Goal: Task Accomplishment & Management: Manage account settings

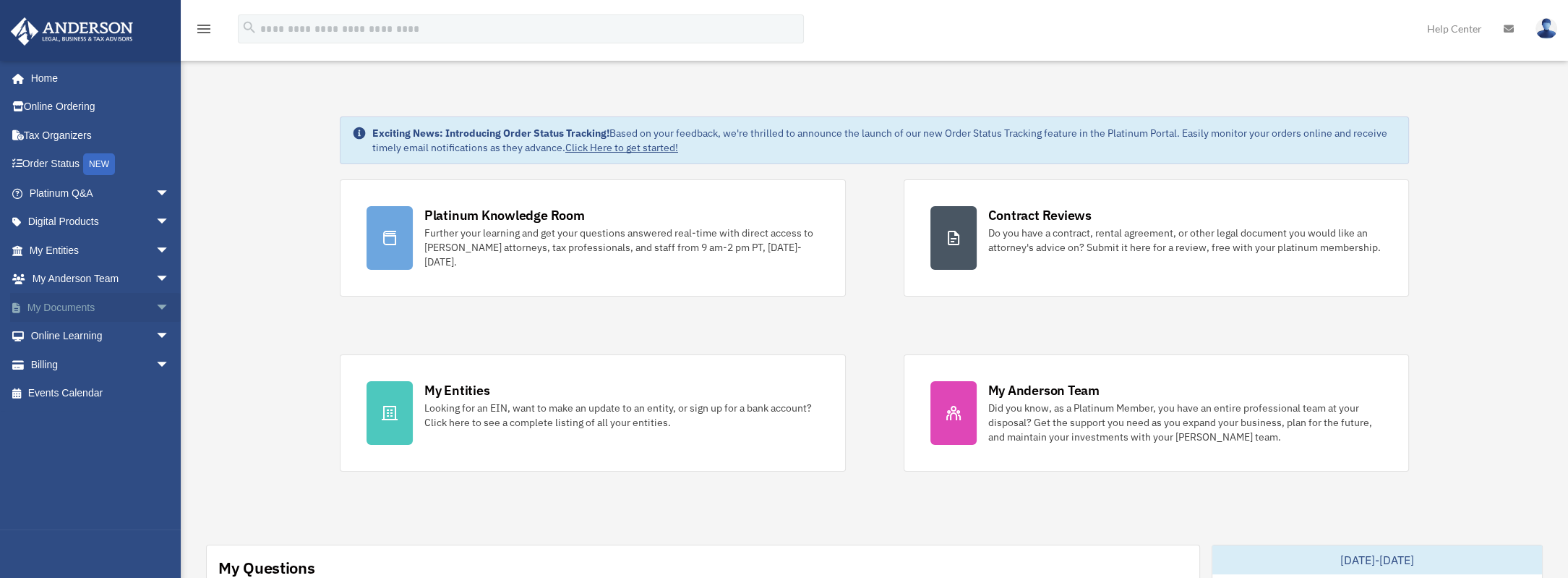
click at [101, 305] on link "My Documents arrow_drop_down" at bounding box center [101, 307] width 181 height 29
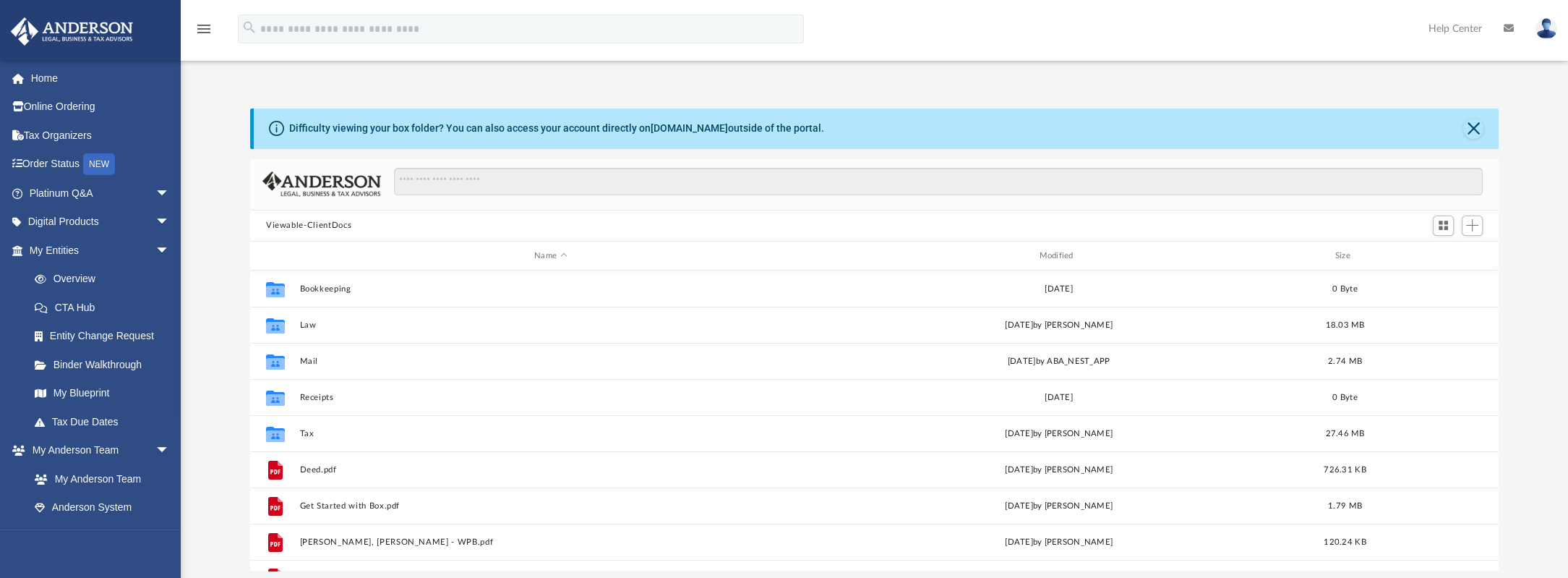
scroll to position [317, 1237]
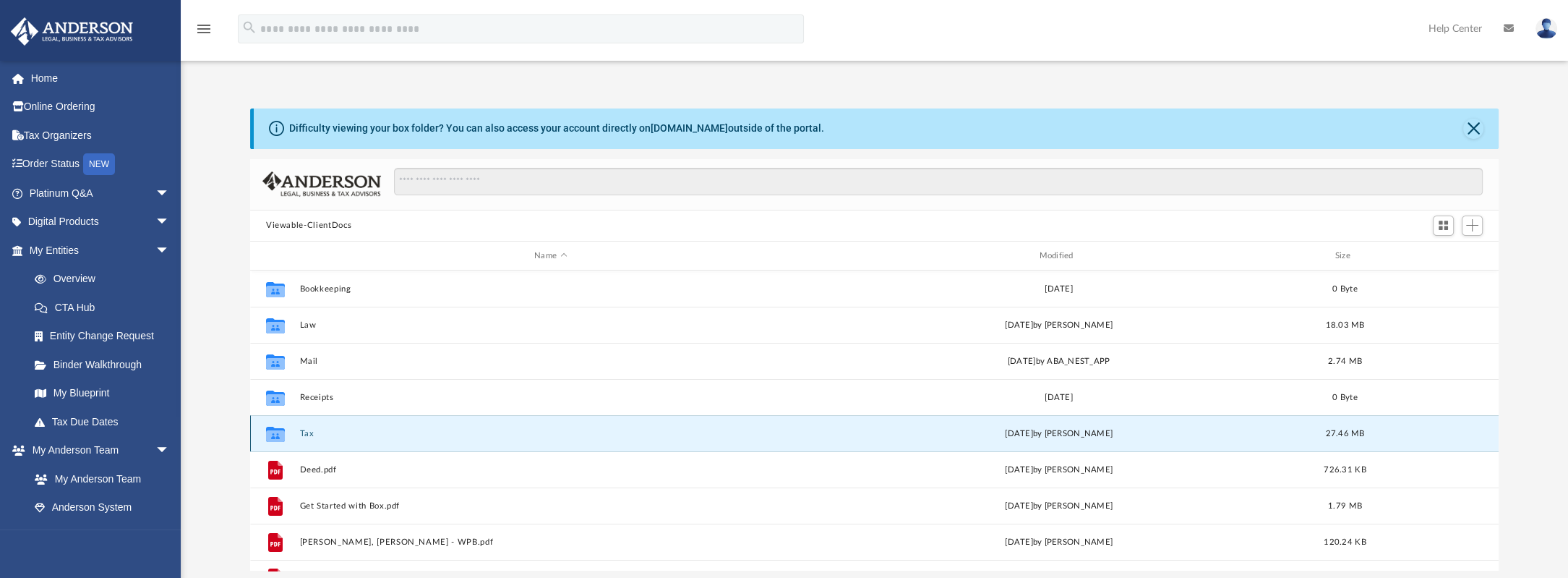
click at [300, 432] on button "Tax" at bounding box center [550, 433] width 502 height 10
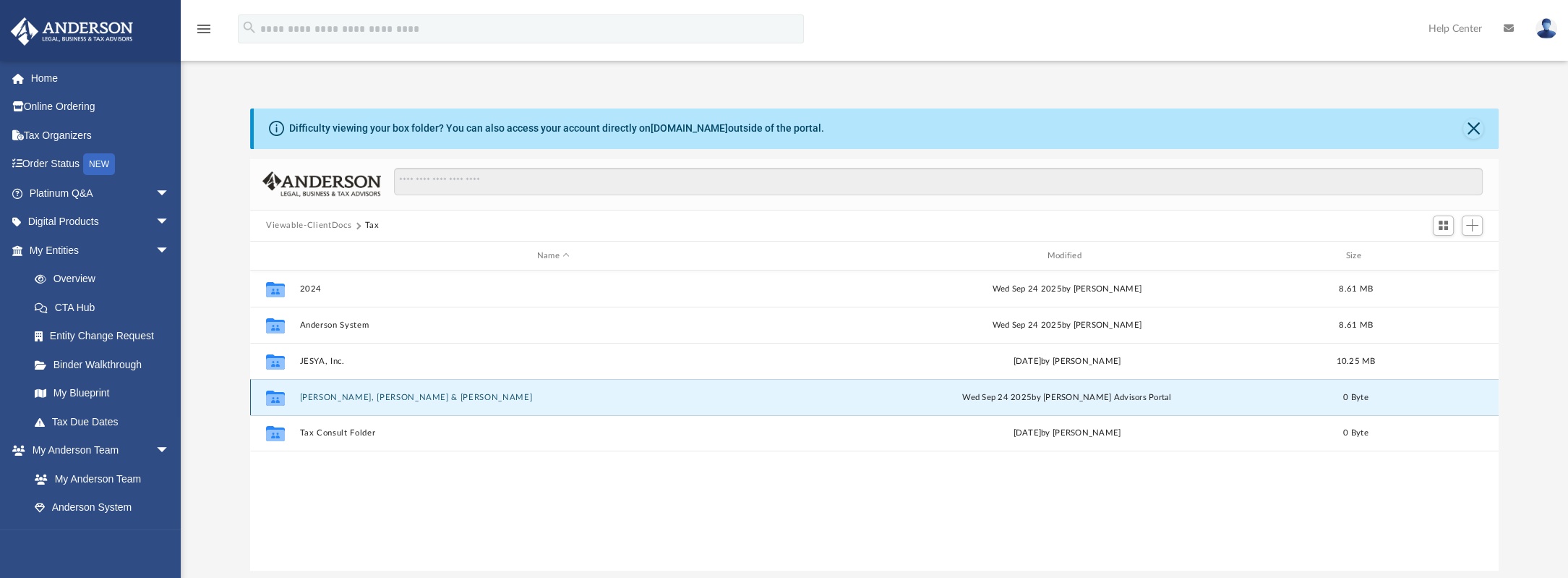
click at [329, 400] on button "Lee, Sung Yun & Jeong Eun" at bounding box center [553, 397] width 508 height 10
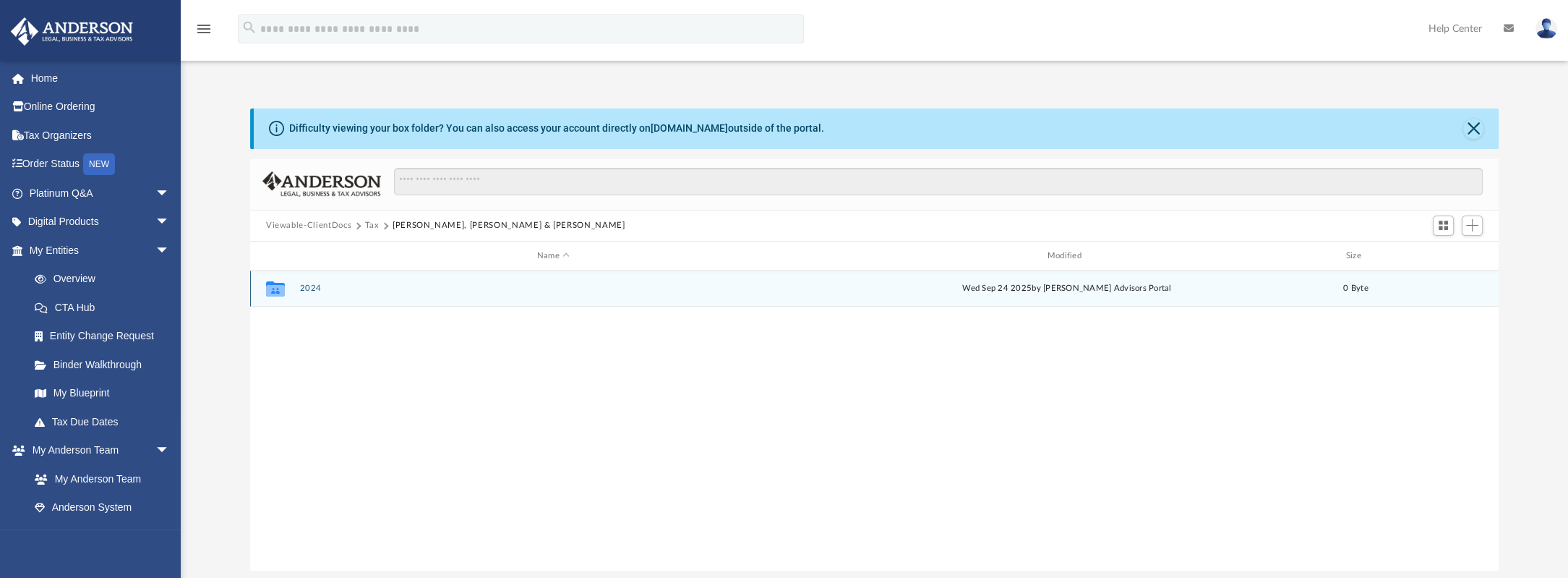
click at [311, 288] on button "2024" at bounding box center [553, 289] width 508 height 10
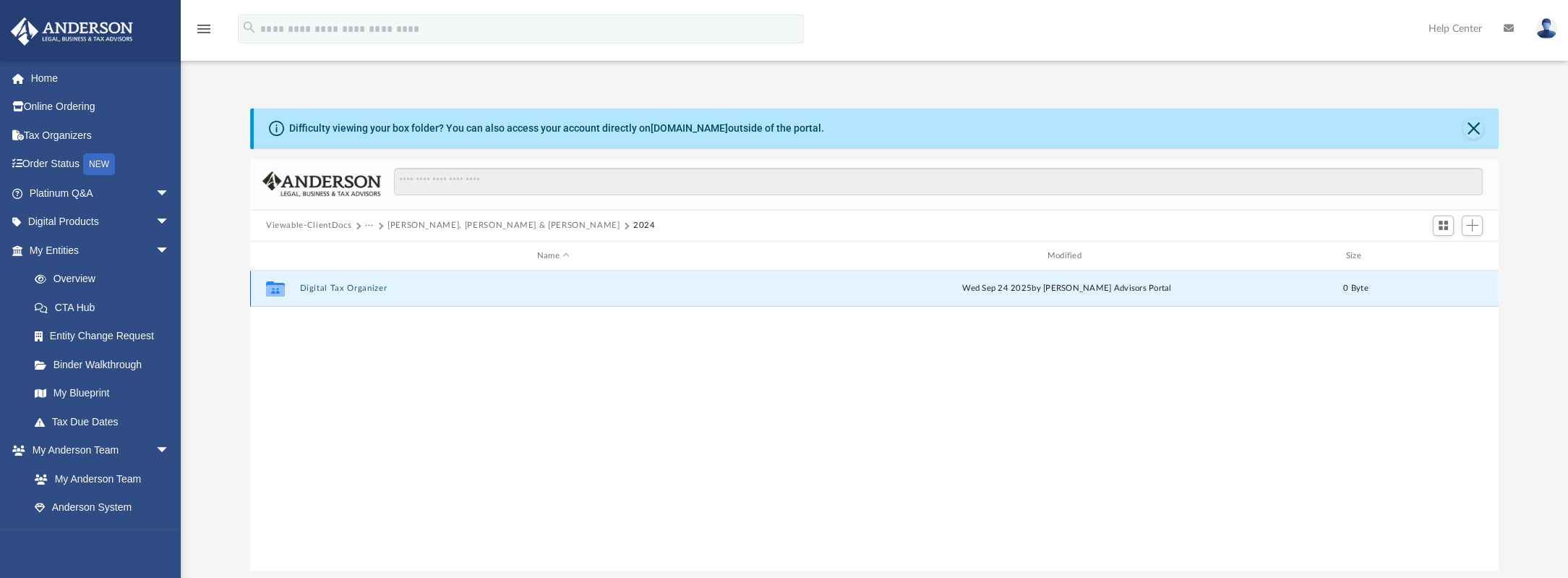
click at [311, 288] on button "Digital Tax Organizer" at bounding box center [553, 289] width 508 height 10
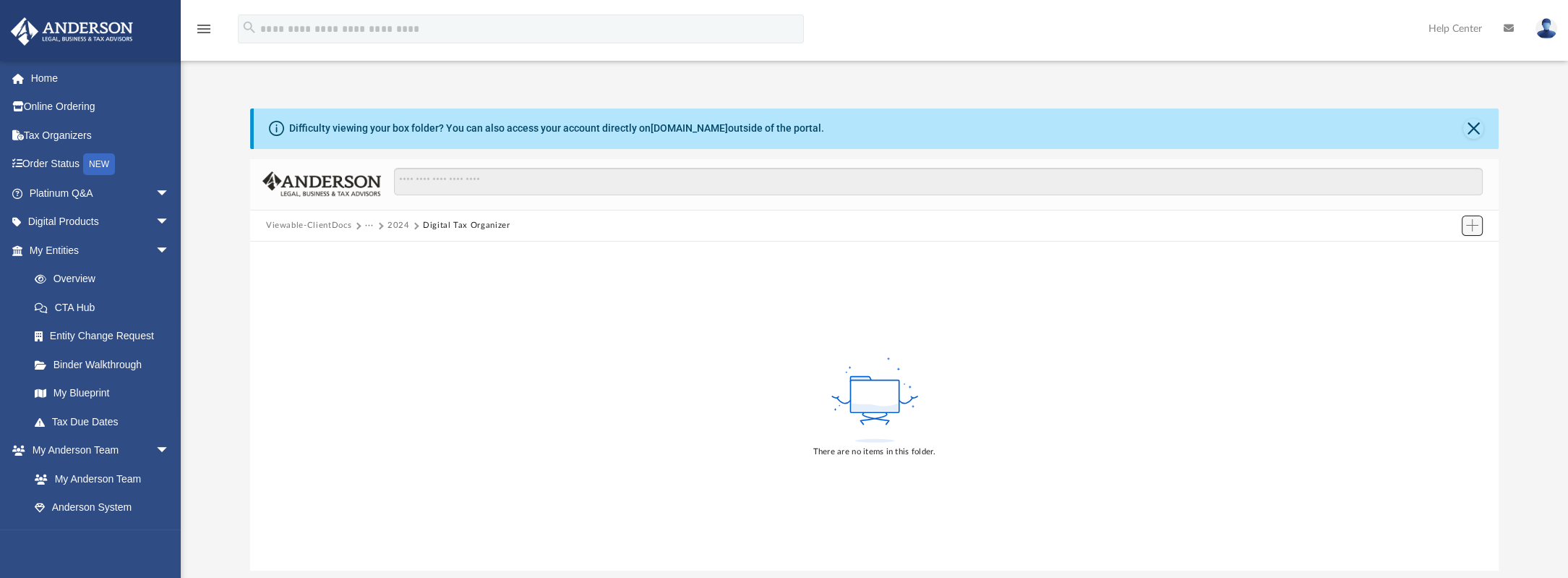
click at [1473, 224] on span "Add" at bounding box center [1472, 225] width 12 height 12
click at [1442, 252] on li "Upload" at bounding box center [1452, 254] width 46 height 15
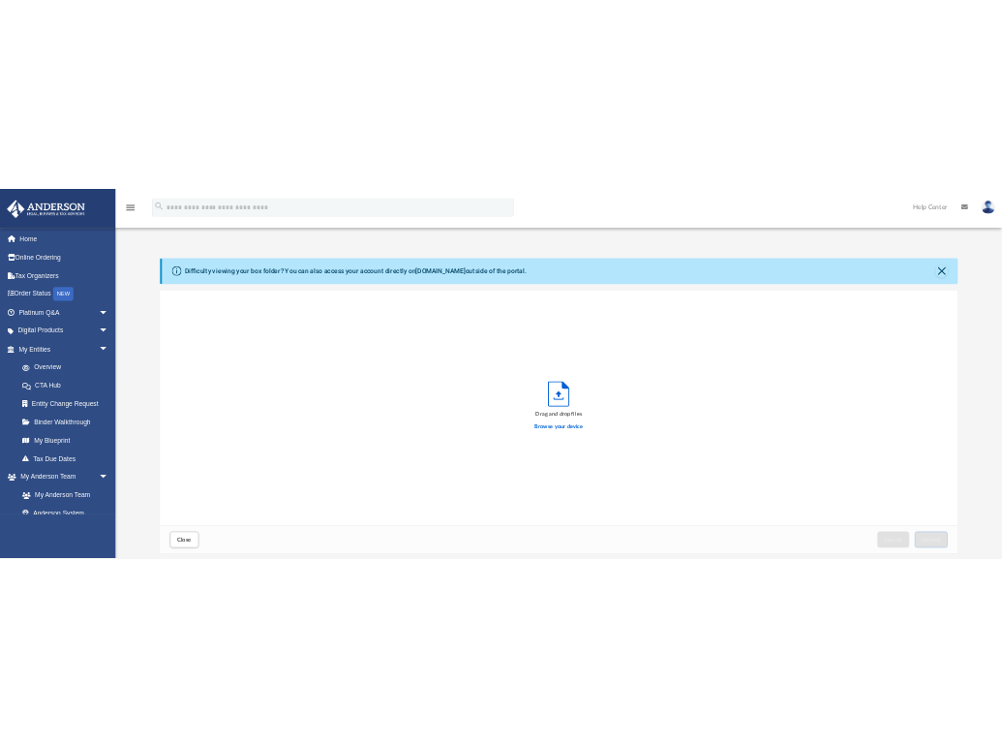
scroll to position [475, 669]
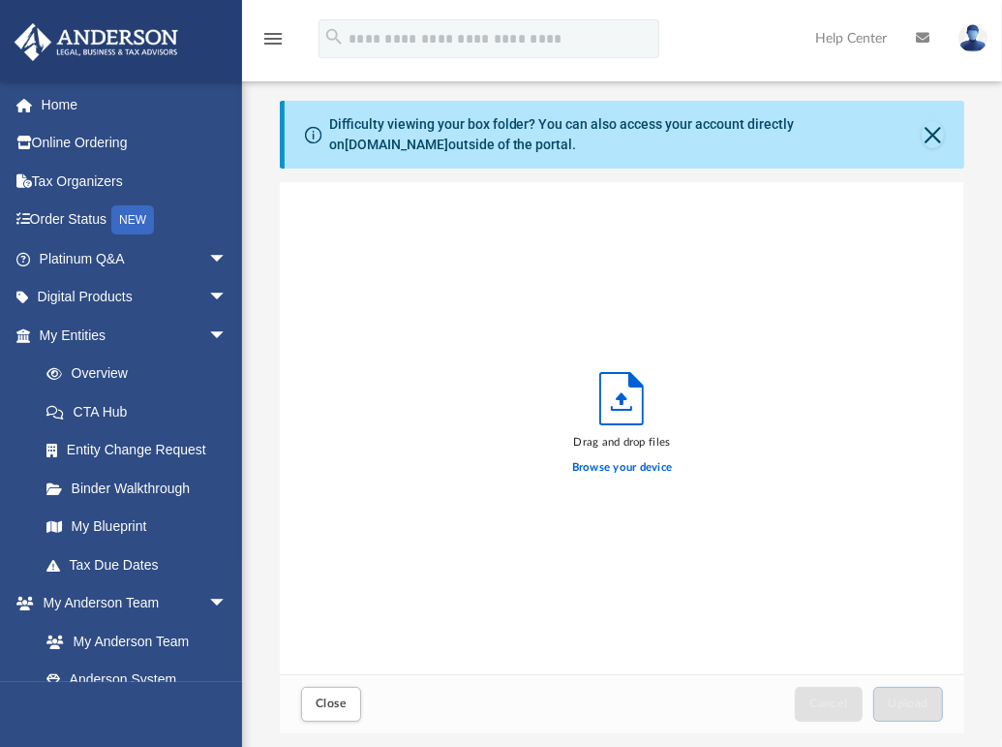
click at [626, 407] on icon "Upload" at bounding box center [621, 398] width 43 height 51
click at [940, 133] on button "Close" at bounding box center [933, 134] width 22 height 27
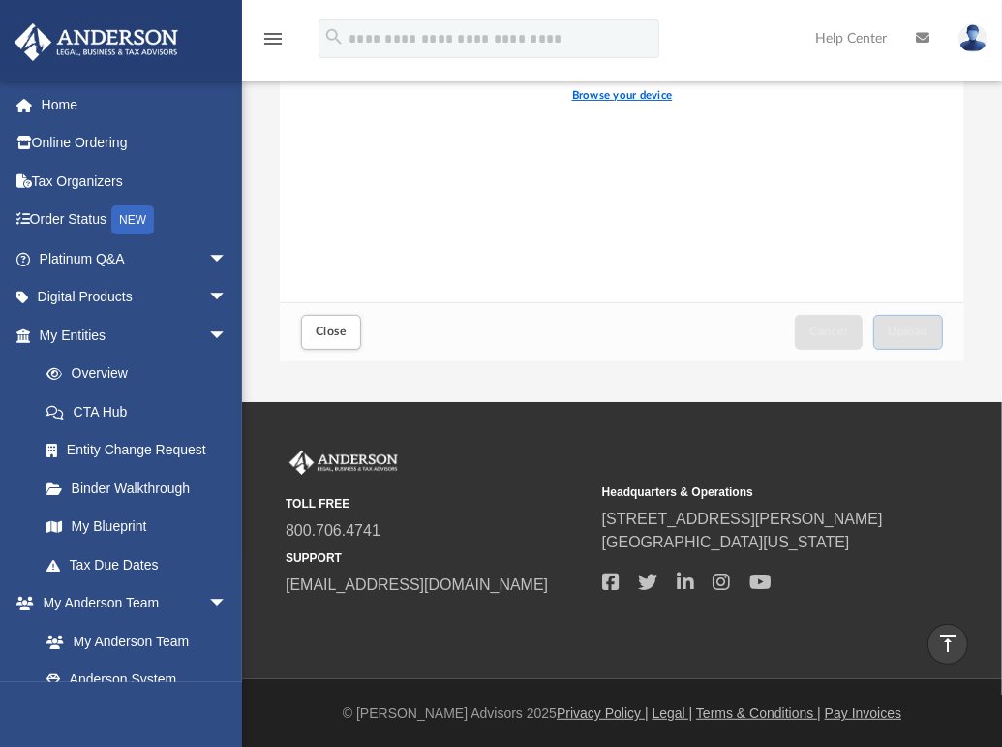
scroll to position [0, 0]
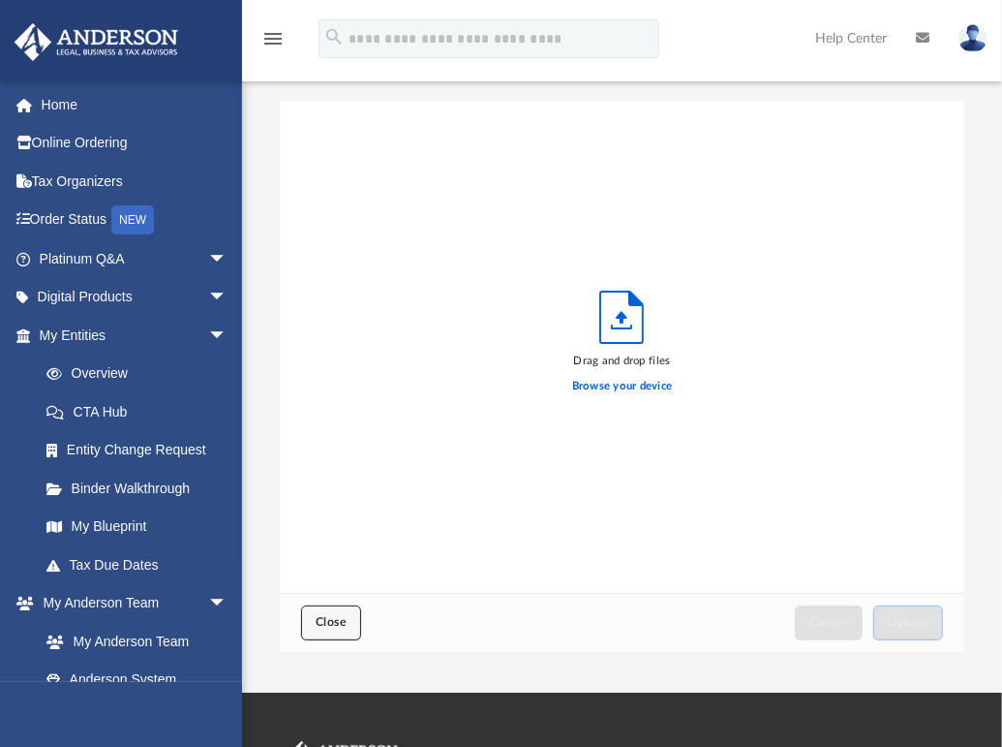
click at [339, 624] on span "Close" at bounding box center [331, 622] width 31 height 12
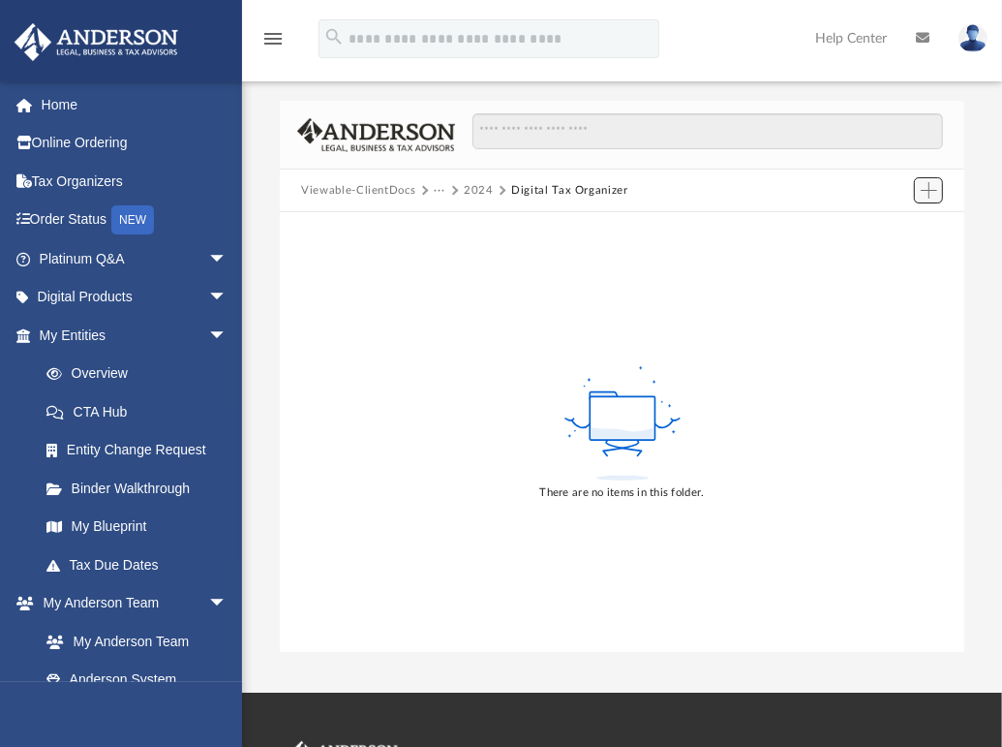
click at [928, 188] on span "Add" at bounding box center [929, 190] width 16 height 16
click at [897, 264] on li "New Folder" at bounding box center [902, 259] width 62 height 20
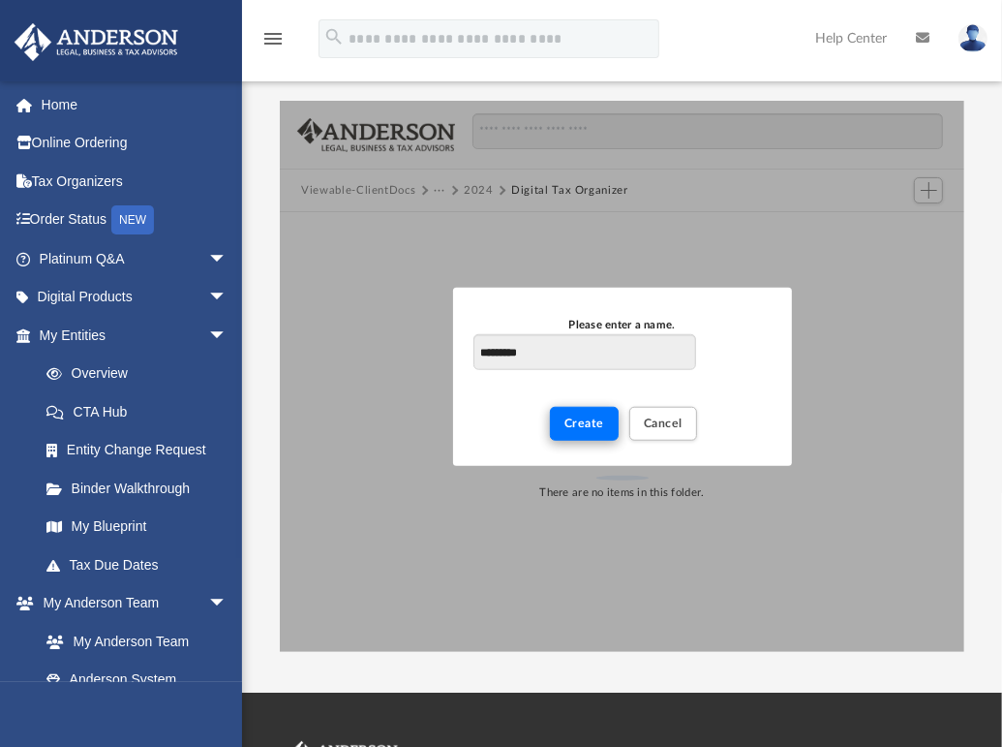
type input "*********"
click at [613, 424] on button "Create" at bounding box center [584, 423] width 69 height 34
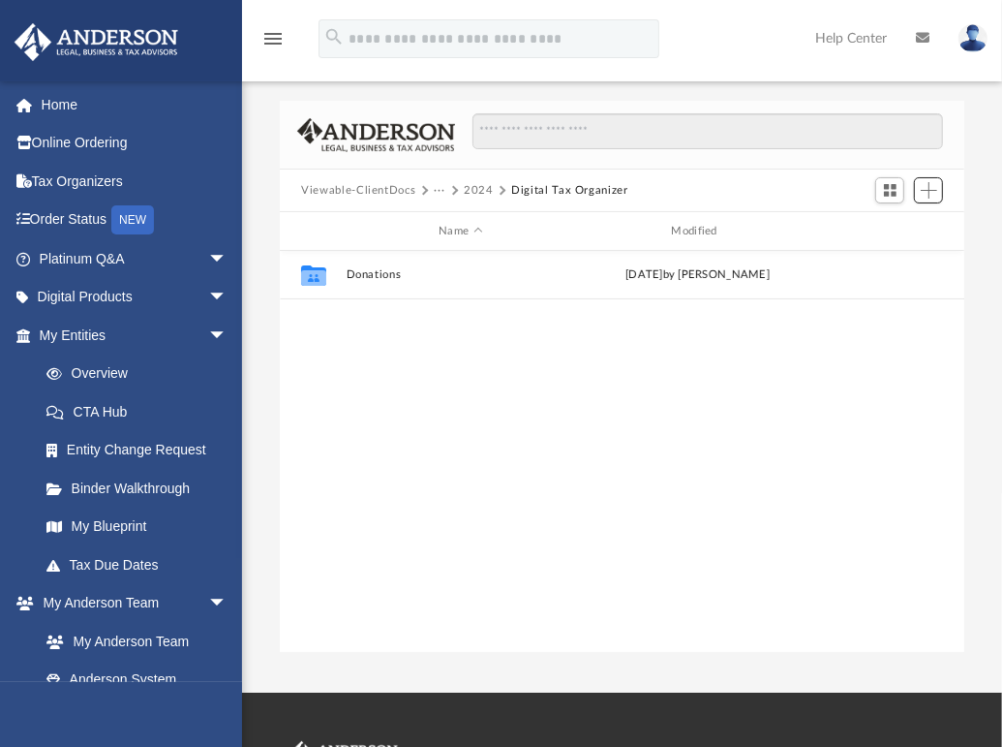
scroll to position [425, 669]
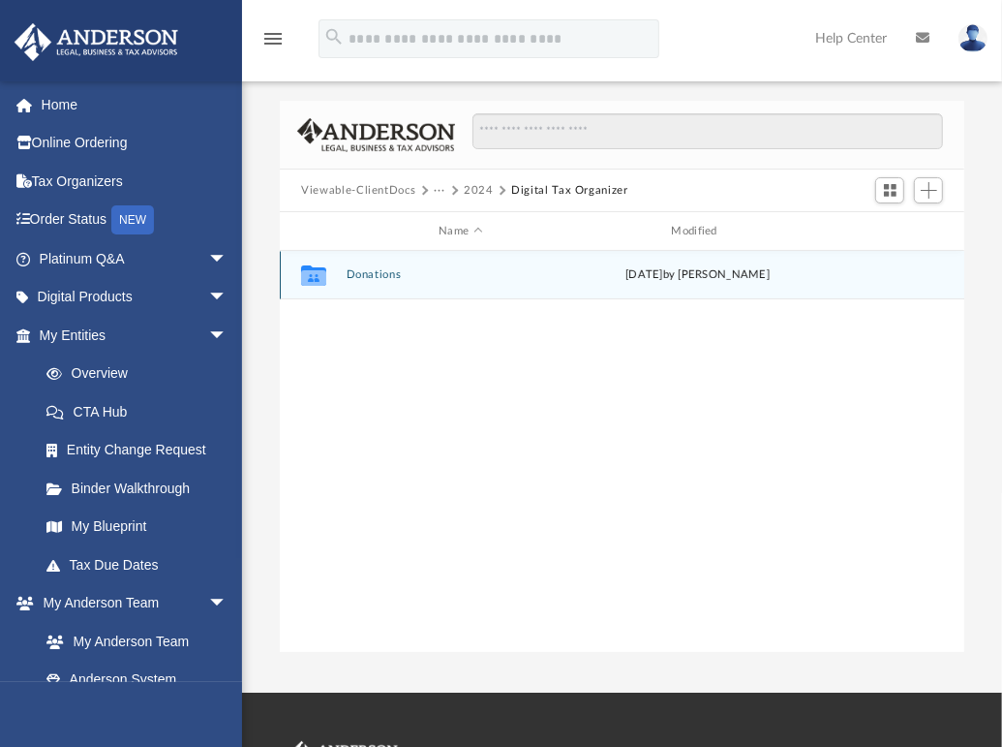
click at [368, 277] on button "Donations" at bounding box center [461, 274] width 229 height 13
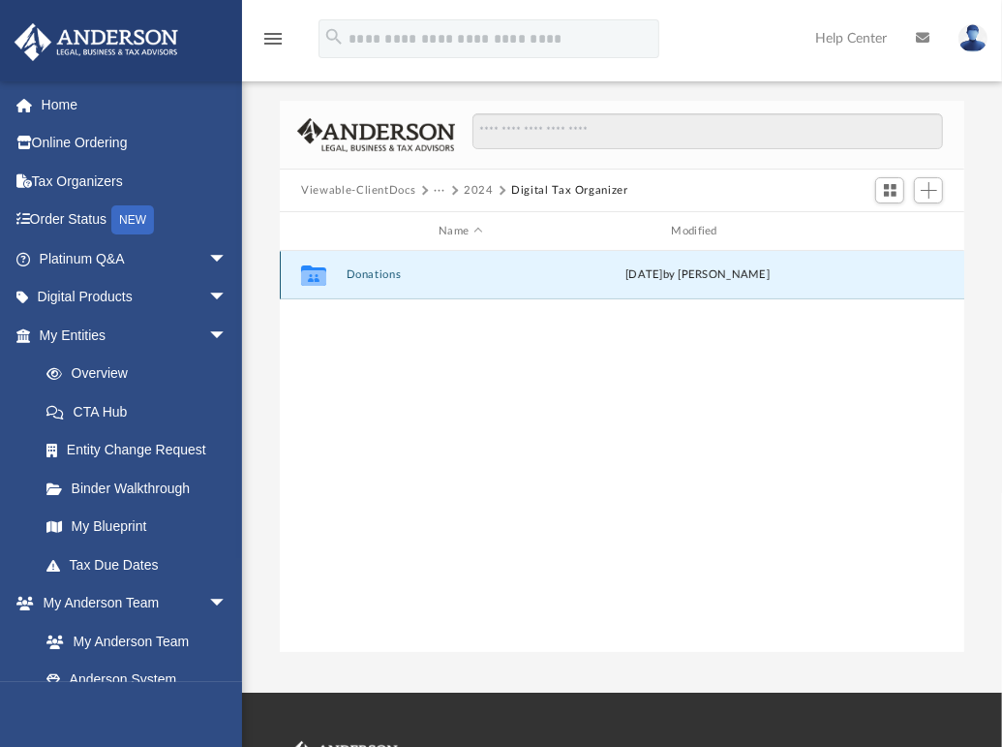
click at [368, 277] on button "Donations" at bounding box center [461, 274] width 229 height 13
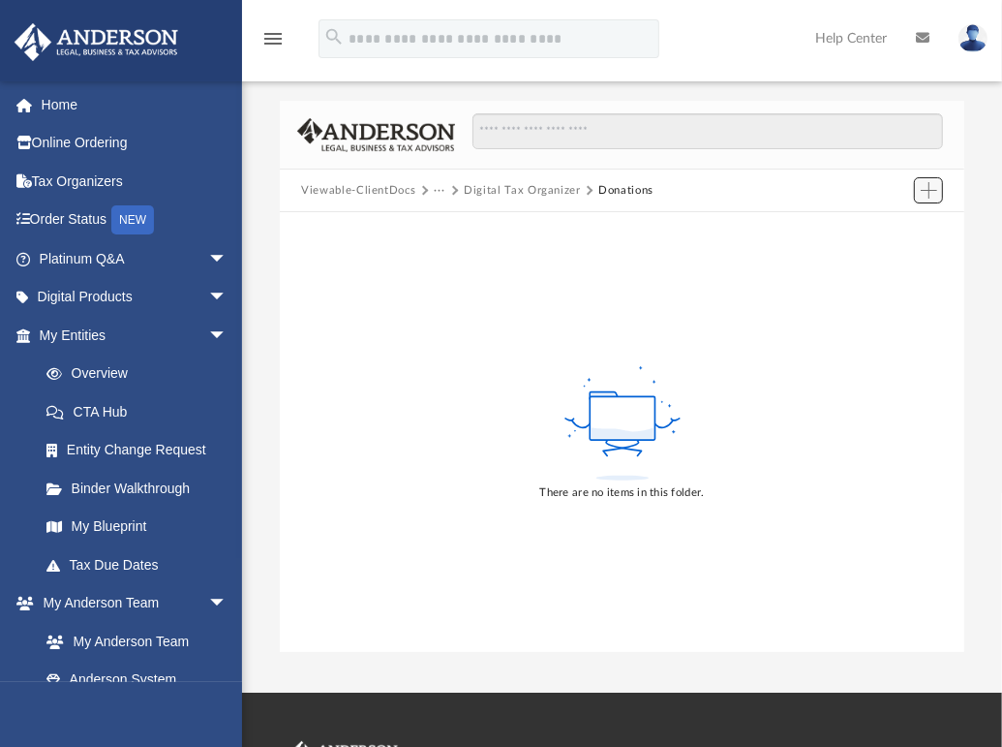
click at [925, 193] on span "Add" at bounding box center [929, 190] width 16 height 16
click at [913, 223] on li "Upload" at bounding box center [902, 229] width 62 height 20
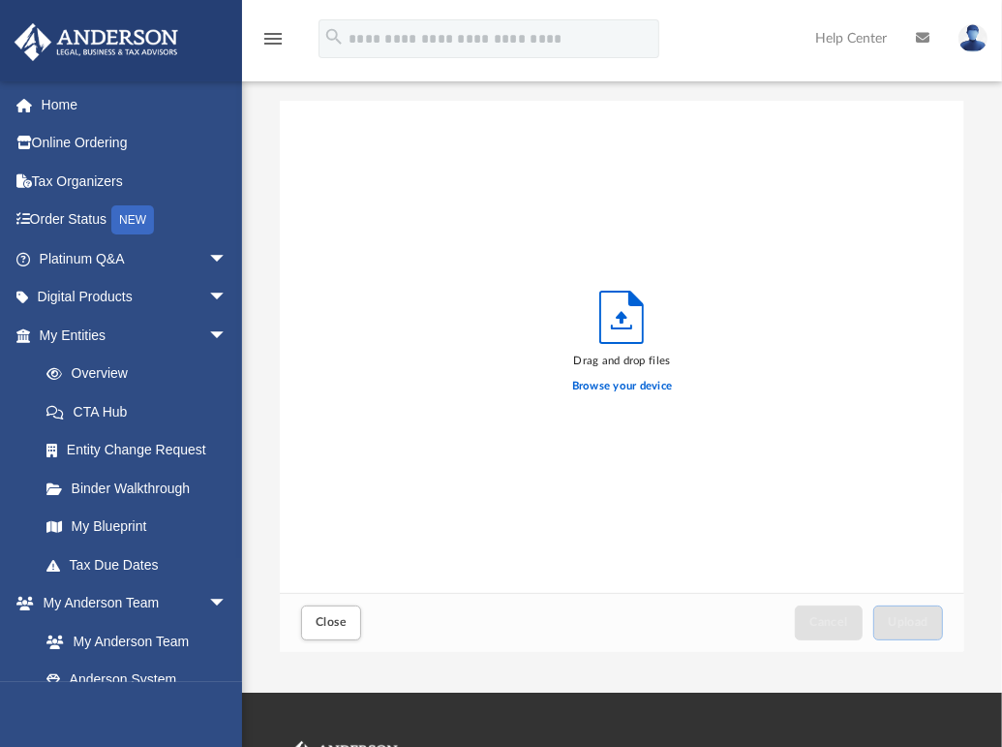
scroll to position [475, 669]
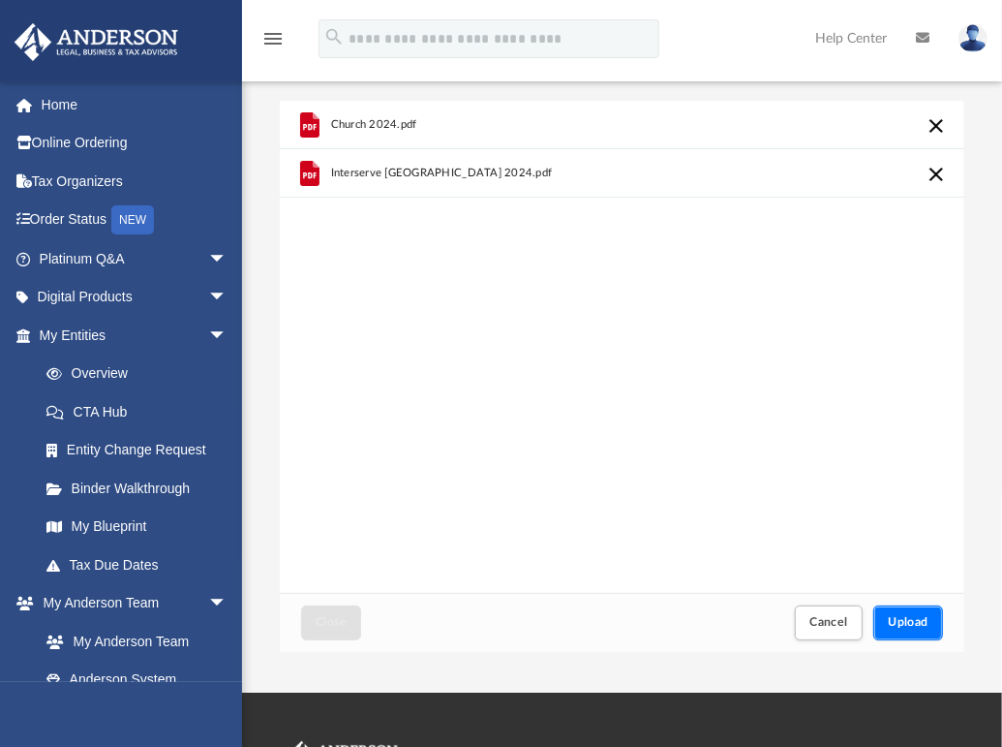
click at [917, 626] on span "Upload" at bounding box center [908, 622] width 41 height 12
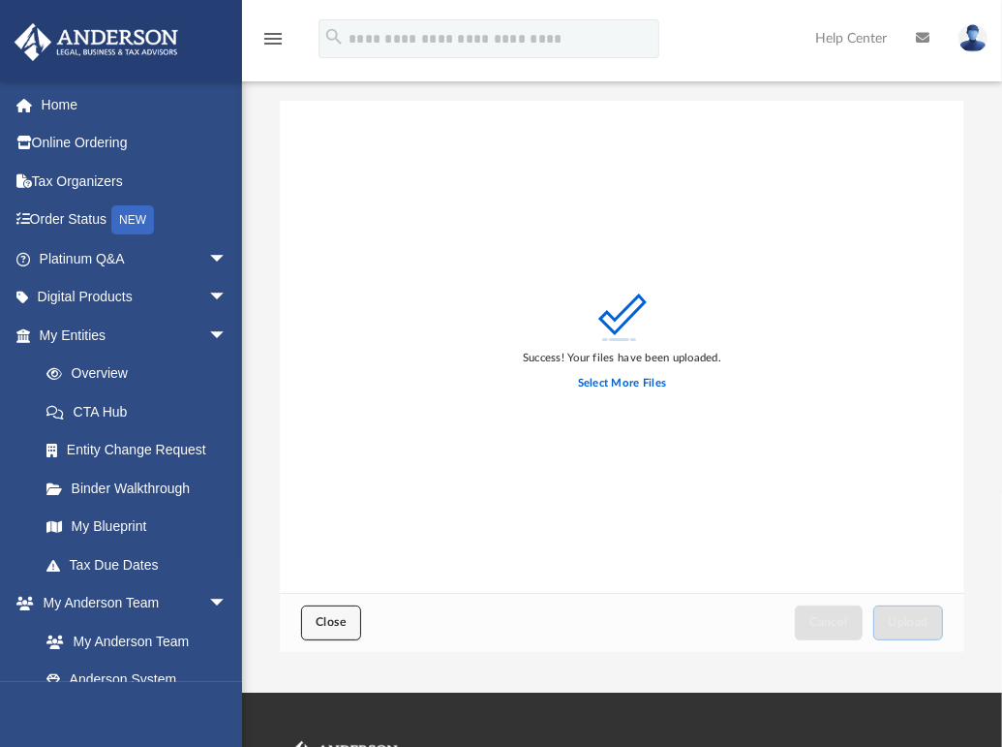
click at [346, 626] on span "Close" at bounding box center [331, 622] width 31 height 12
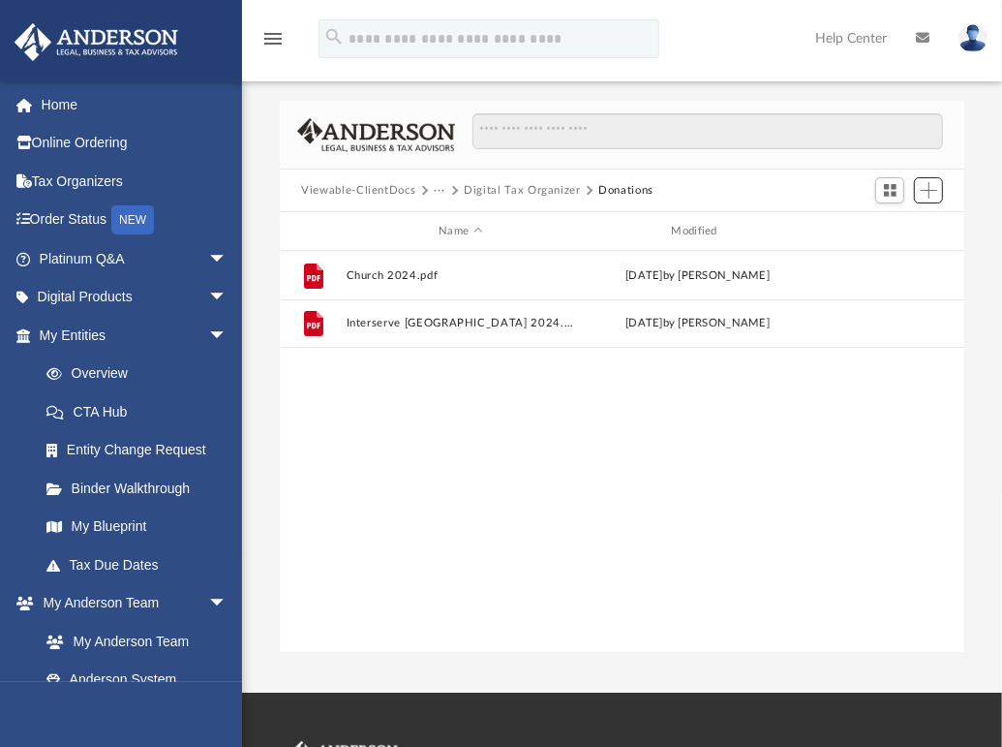
scroll to position [425, 669]
click at [530, 188] on button "Digital Tax Organizer" at bounding box center [522, 190] width 117 height 17
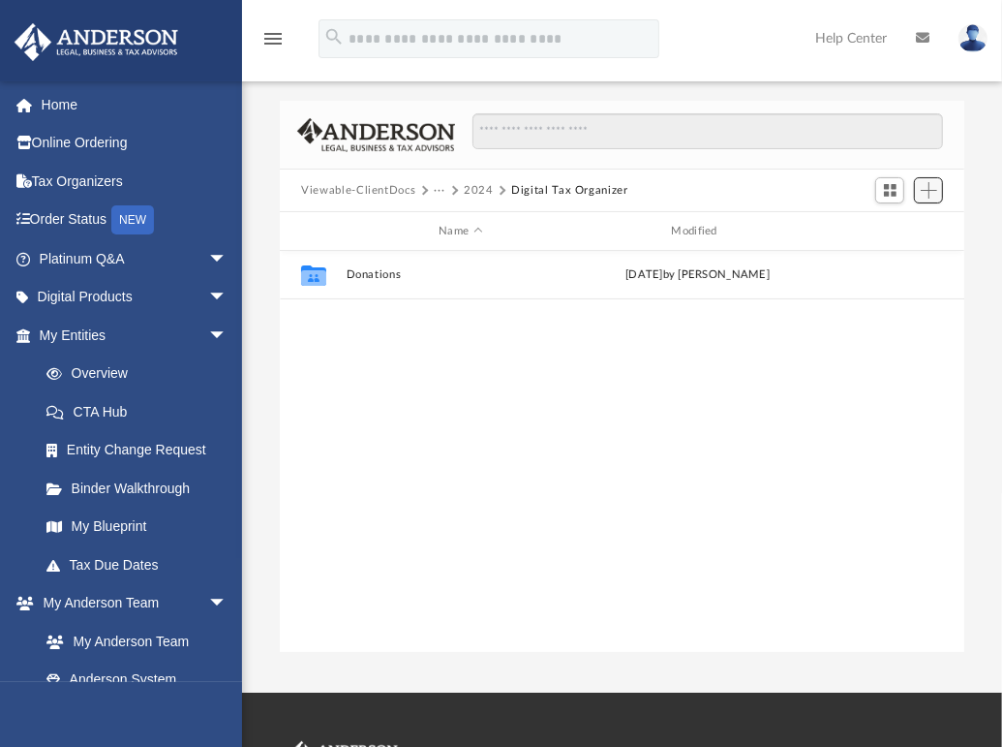
click at [939, 195] on button "Add" at bounding box center [928, 190] width 29 height 27
click at [888, 225] on li "Upload" at bounding box center [902, 229] width 62 height 20
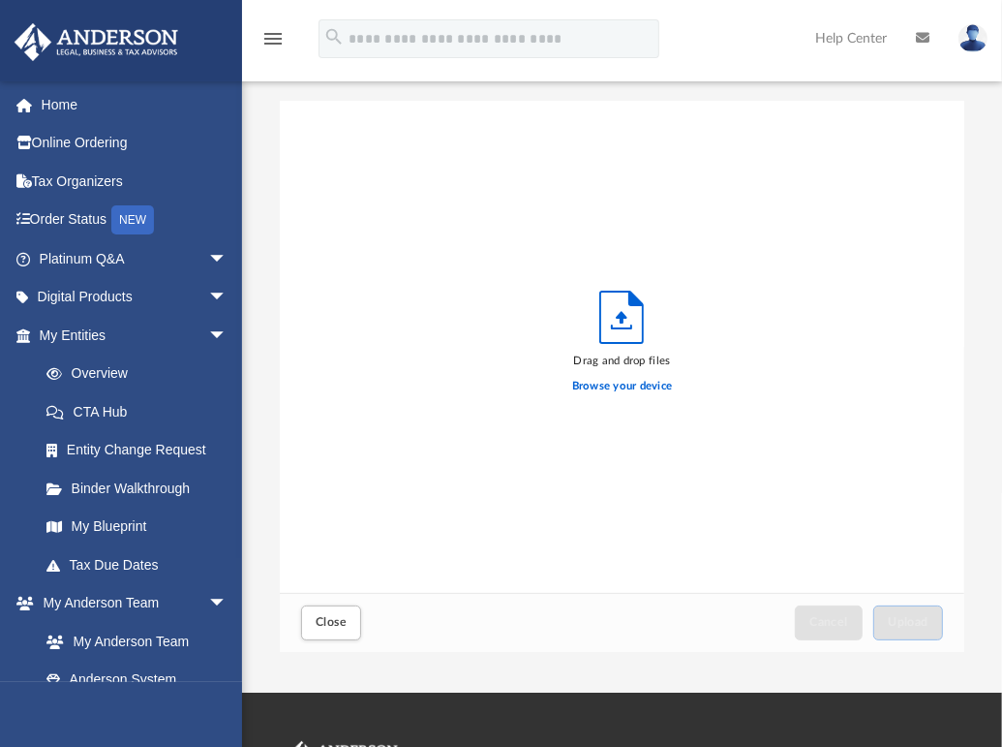
scroll to position [475, 669]
click at [339, 626] on span "Close" at bounding box center [331, 622] width 31 height 12
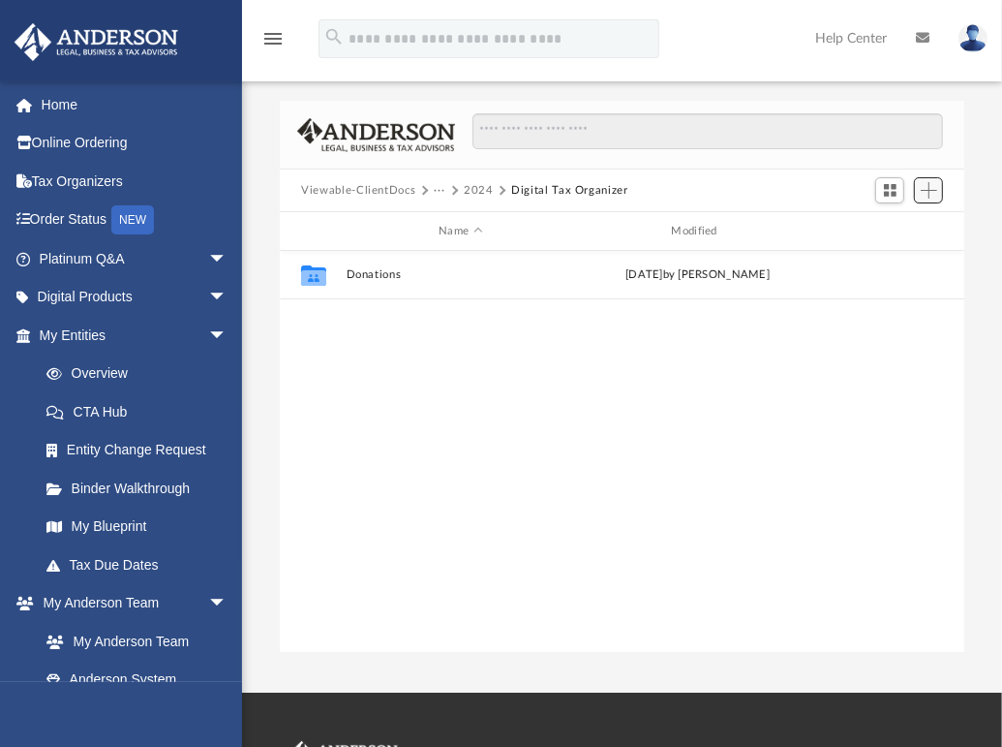
click at [925, 188] on span "Add" at bounding box center [929, 190] width 16 height 16
click at [904, 256] on li "New Folder" at bounding box center [902, 259] width 62 height 20
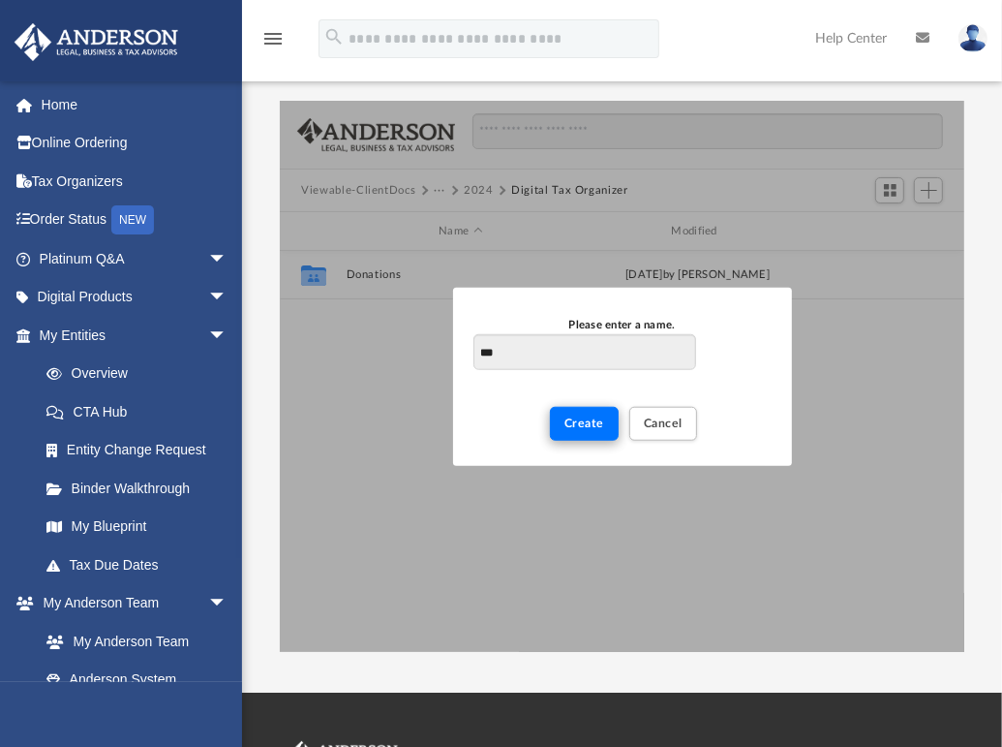
type input "***"
click at [590, 430] on button "Create" at bounding box center [584, 423] width 69 height 34
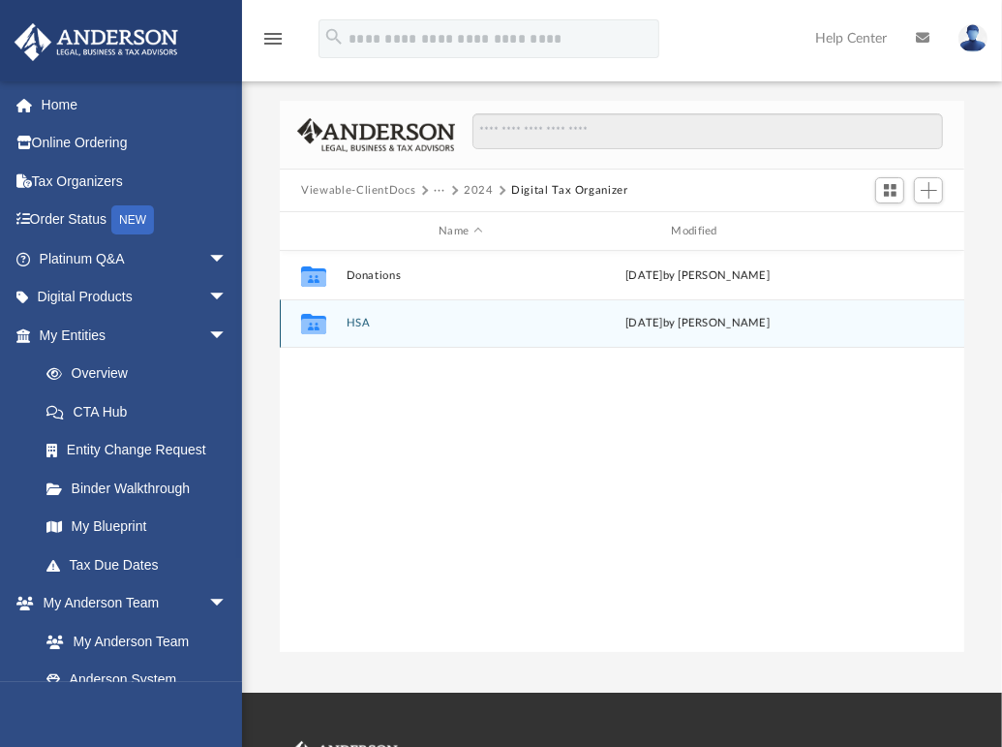
click at [352, 320] on button "HSA" at bounding box center [461, 323] width 229 height 13
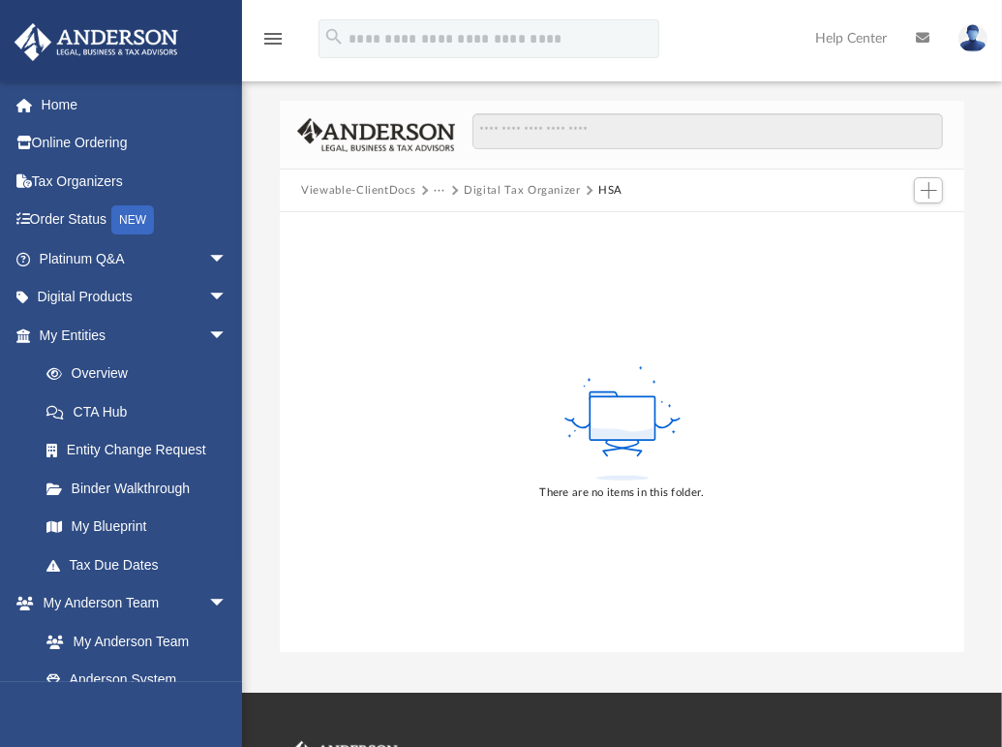
click at [943, 193] on div at bounding box center [927, 190] width 39 height 36
click at [936, 199] on button "Add" at bounding box center [928, 190] width 29 height 27
click at [897, 228] on li "Upload" at bounding box center [902, 229] width 62 height 20
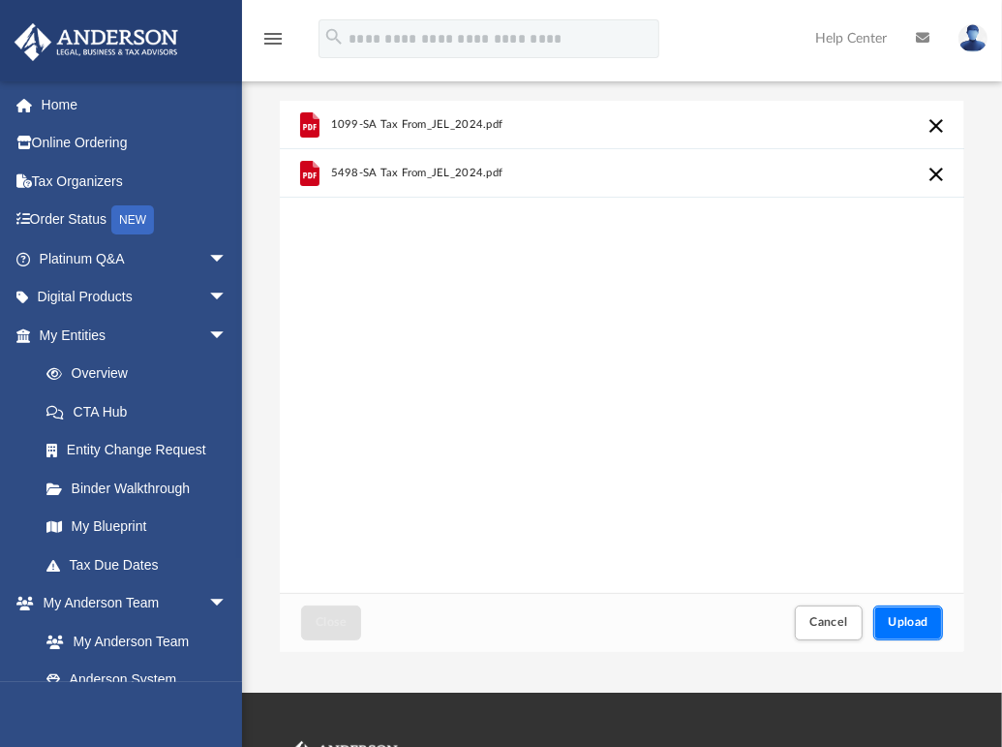
click at [911, 621] on span "Upload" at bounding box center [908, 622] width 41 height 12
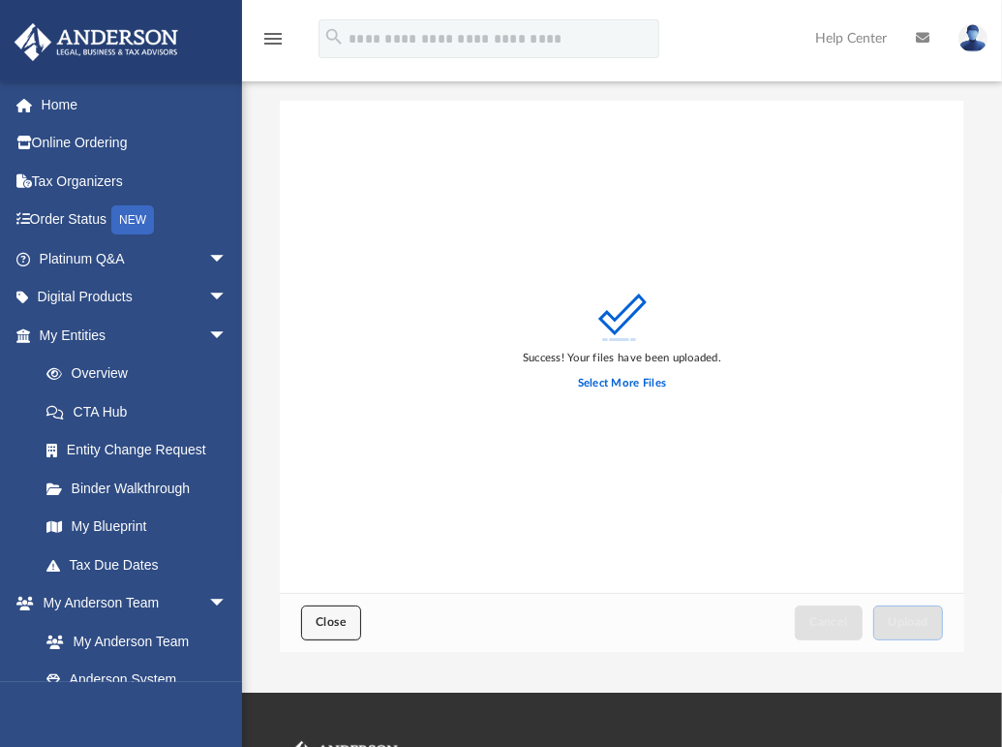
click at [345, 619] on span "Close" at bounding box center [331, 622] width 31 height 12
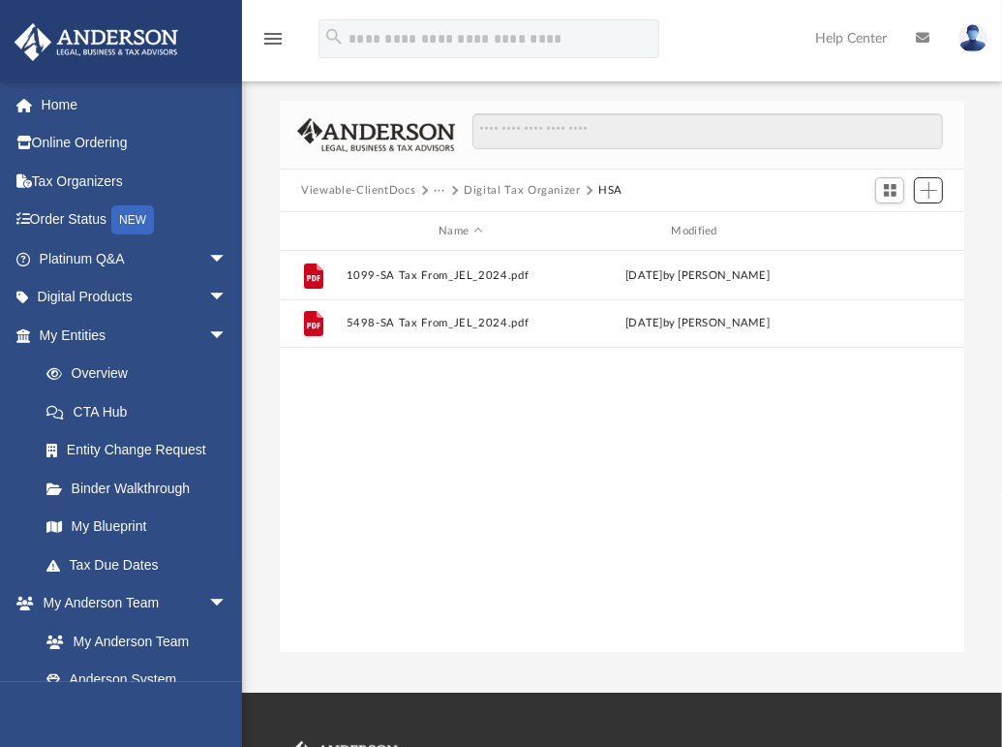
scroll to position [425, 669]
click at [506, 189] on button "Digital Tax Organizer" at bounding box center [522, 190] width 117 height 17
click at [927, 190] on span "Add" at bounding box center [929, 190] width 16 height 16
click at [905, 268] on ul "Upload New Folder" at bounding box center [901, 248] width 84 height 83
click at [906, 257] on li "New Folder" at bounding box center [902, 259] width 62 height 20
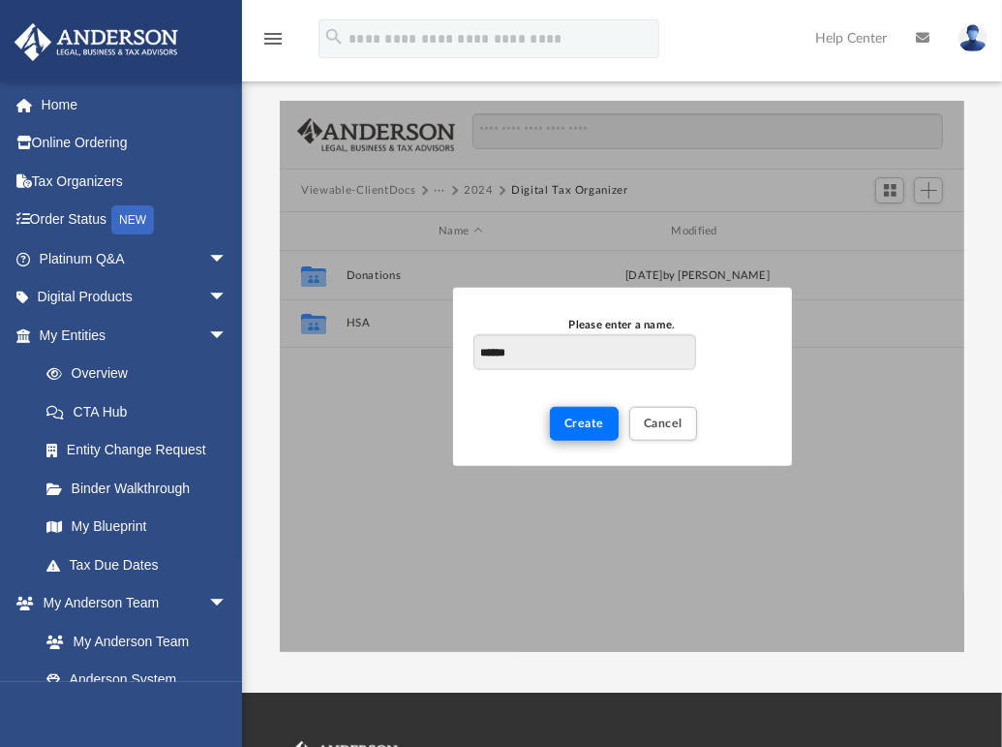
type input "******"
click at [585, 417] on span "Create" at bounding box center [585, 422] width 40 height 12
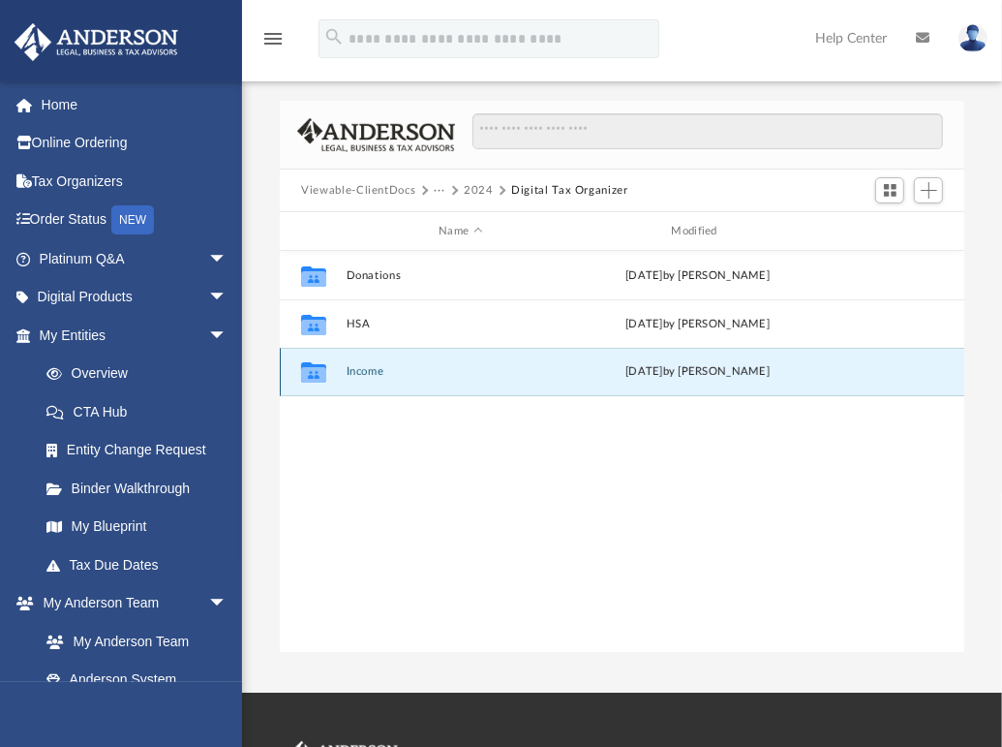
click at [377, 375] on button "Income" at bounding box center [461, 371] width 229 height 13
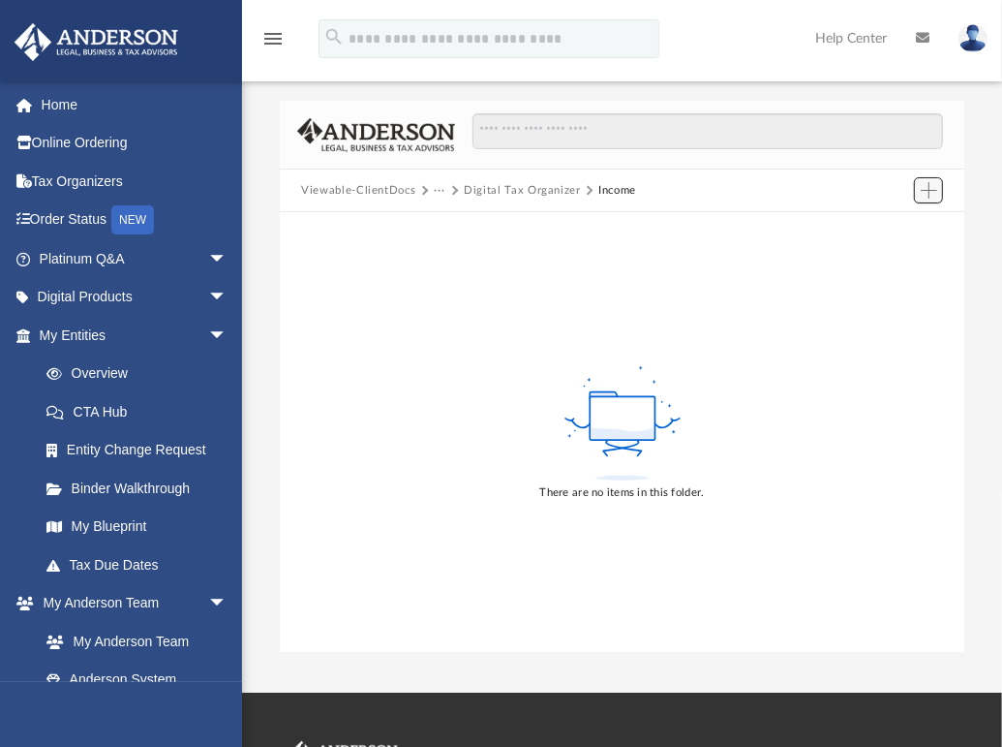
click at [925, 195] on span "Add" at bounding box center [929, 190] width 16 height 16
click at [902, 223] on li "Upload" at bounding box center [902, 229] width 62 height 20
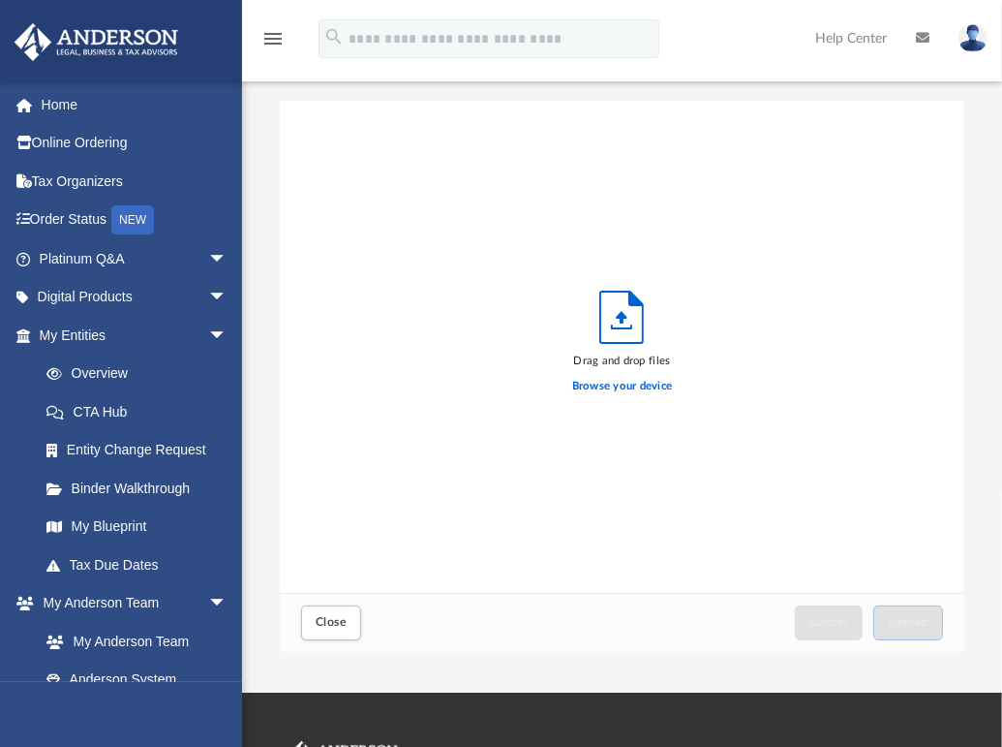
scroll to position [475, 669]
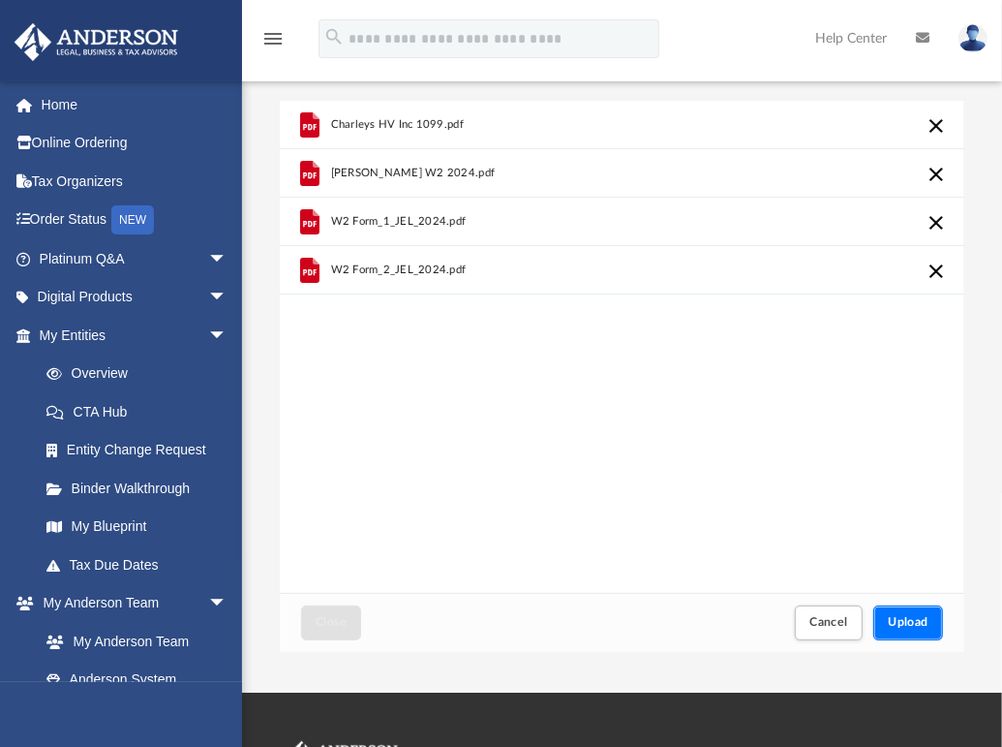
click at [908, 623] on span "Upload" at bounding box center [908, 622] width 41 height 12
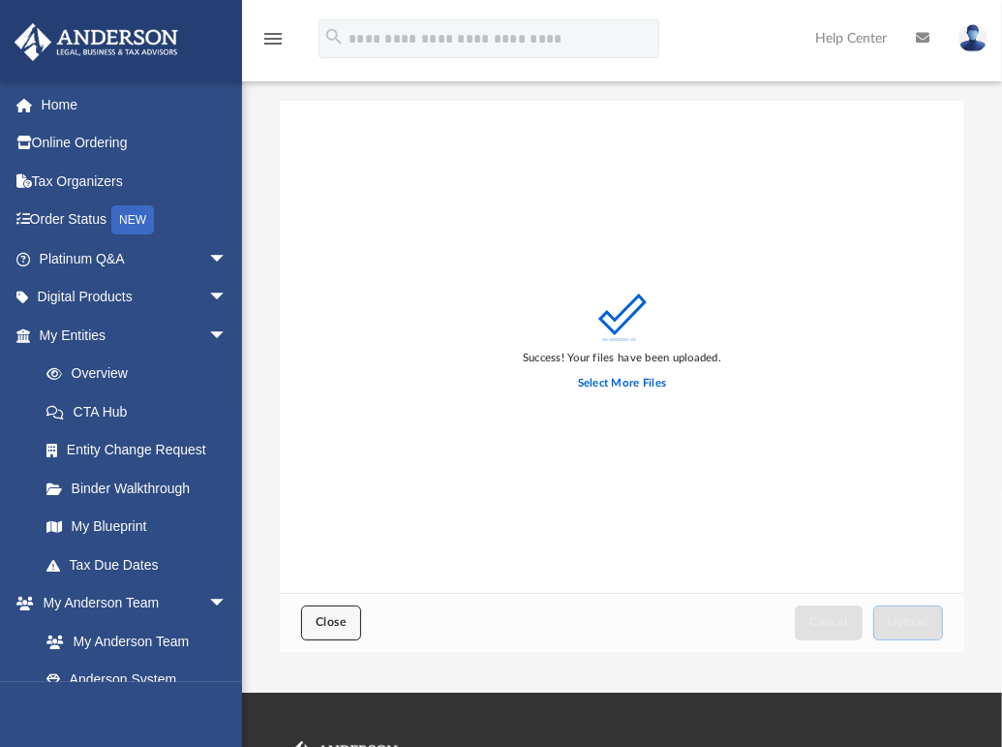
click at [334, 624] on span "Close" at bounding box center [331, 622] width 31 height 12
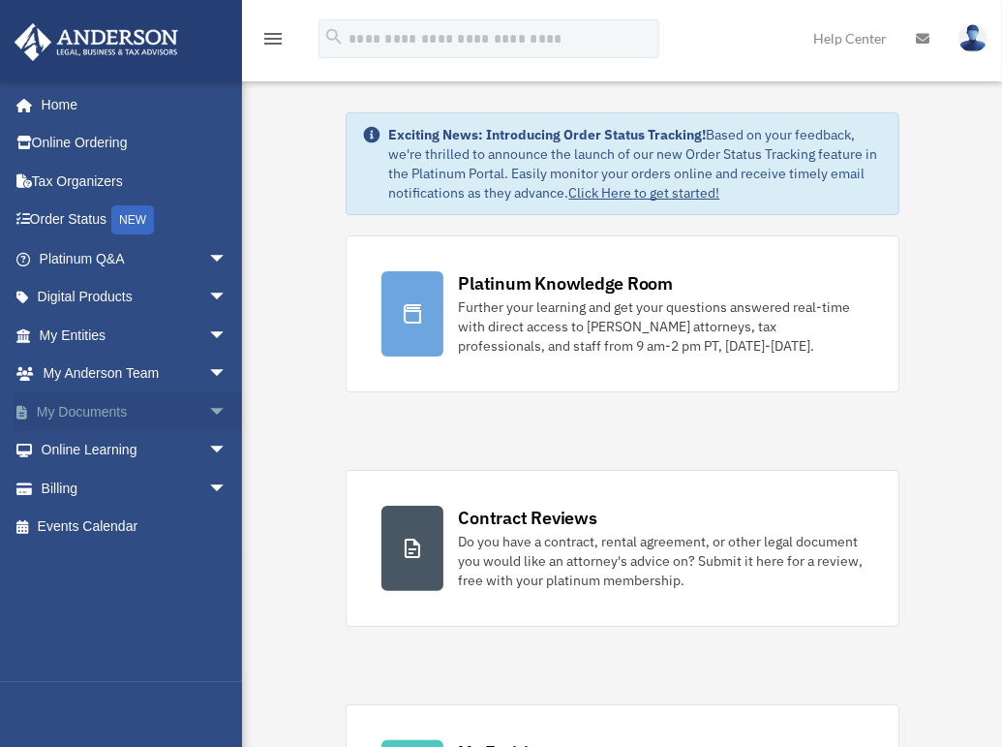
click at [112, 413] on link "My Documents arrow_drop_down" at bounding box center [135, 411] width 243 height 39
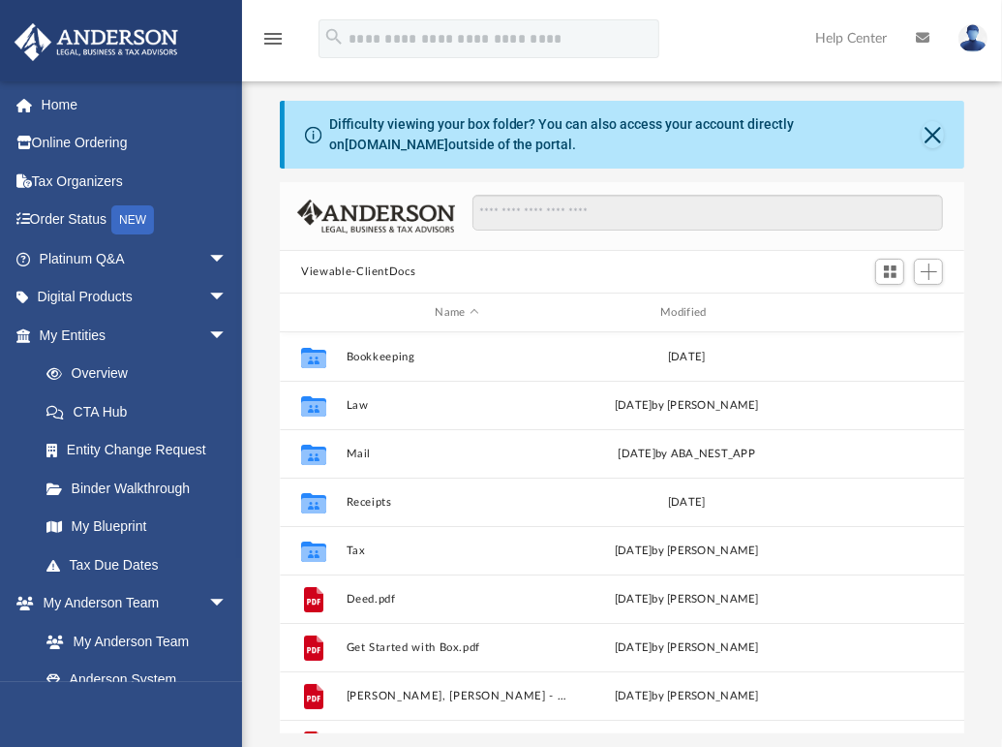
scroll to position [425, 669]
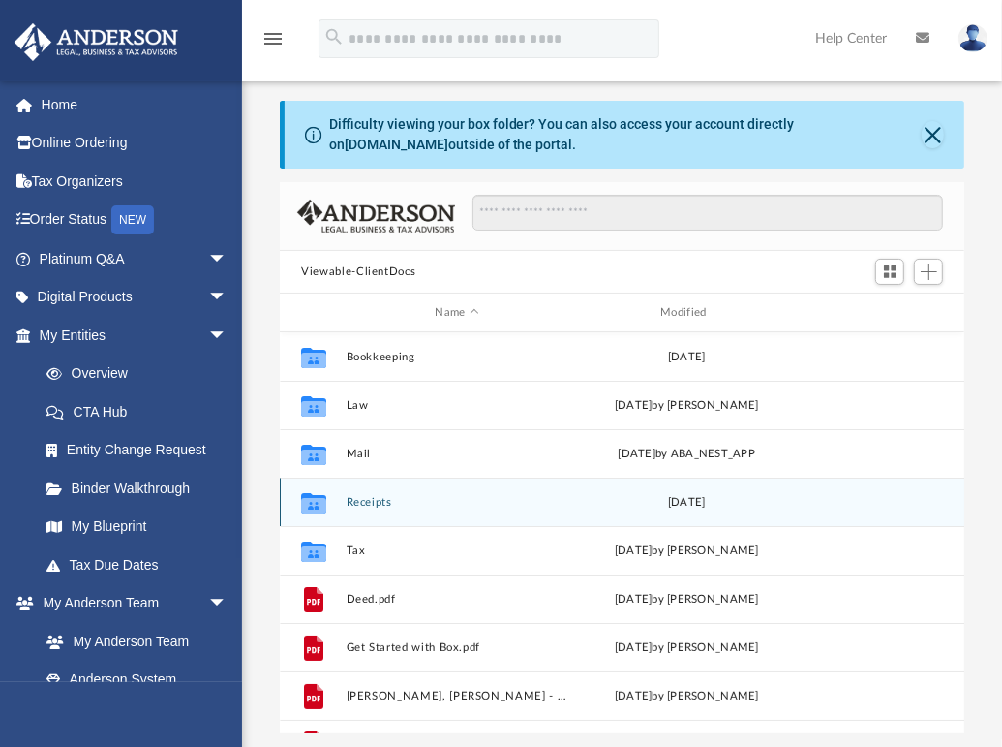
click at [361, 491] on div "Collaborated Folder Receipts Mon Nov 6 2023" at bounding box center [622, 501] width 685 height 48
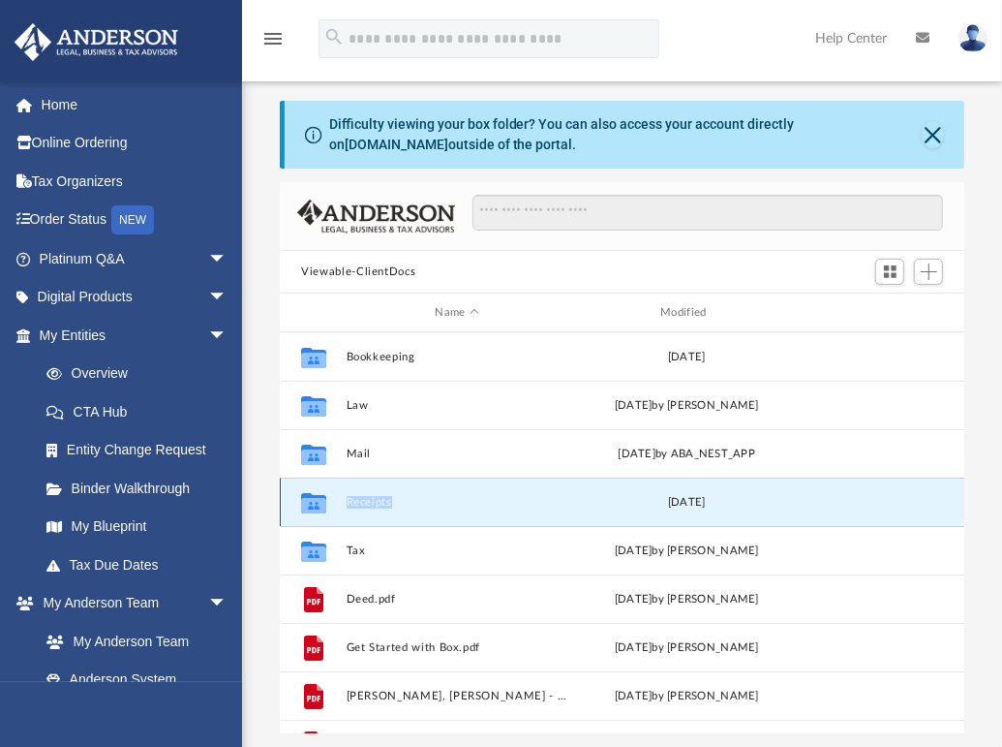
click at [362, 491] on div "Collaborated Folder Receipts Mon Nov 6 2023" at bounding box center [622, 501] width 685 height 48
drag, startPoint x: 362, startPoint y: 491, endPoint x: 307, endPoint y: 502, distance: 56.2
click at [307, 502] on icon "grid" at bounding box center [313, 504] width 25 height 15
drag, startPoint x: 307, startPoint y: 502, endPoint x: 366, endPoint y: 501, distance: 59.1
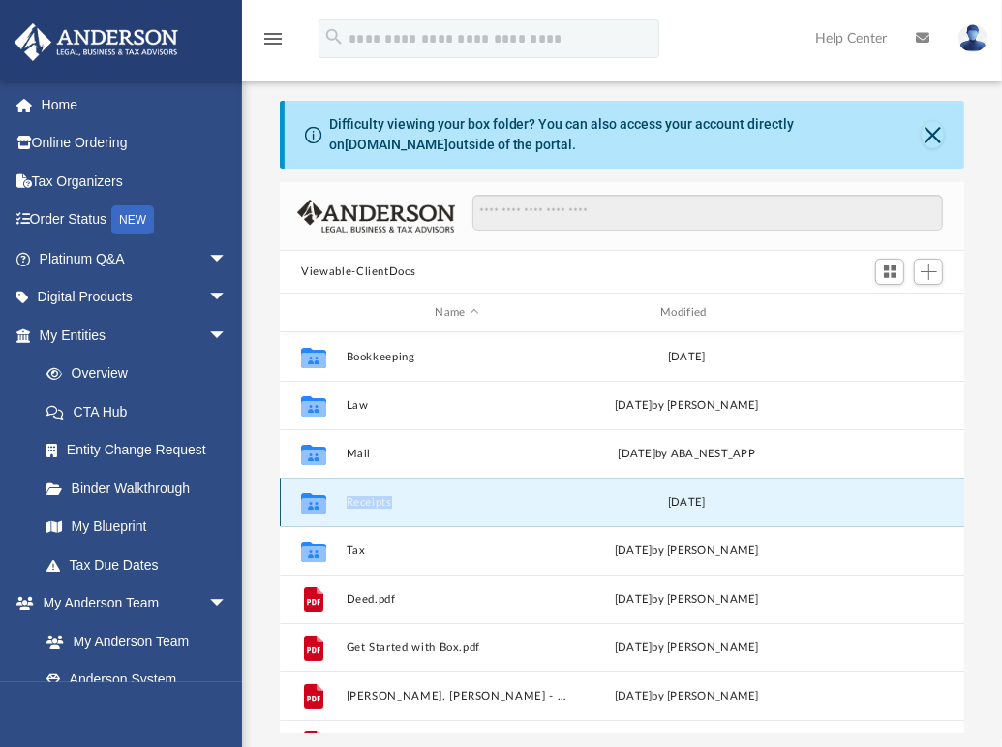
click at [366, 501] on button "Receipts" at bounding box center [458, 502] width 222 height 13
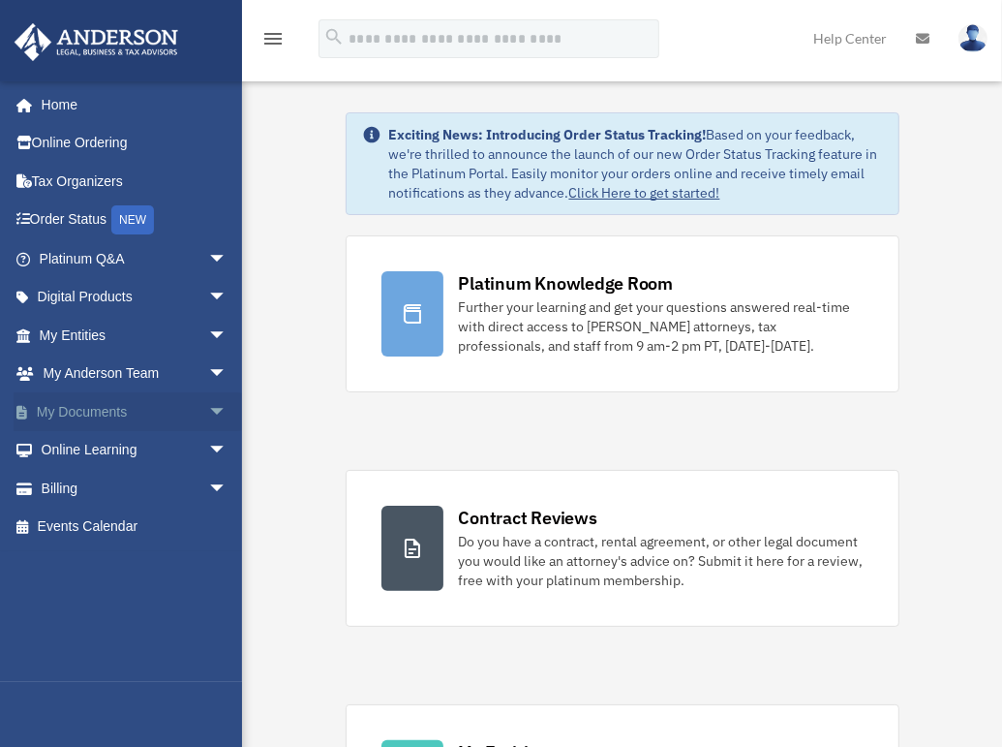
click at [112, 408] on link "My Documents arrow_drop_down" at bounding box center [135, 411] width 243 height 39
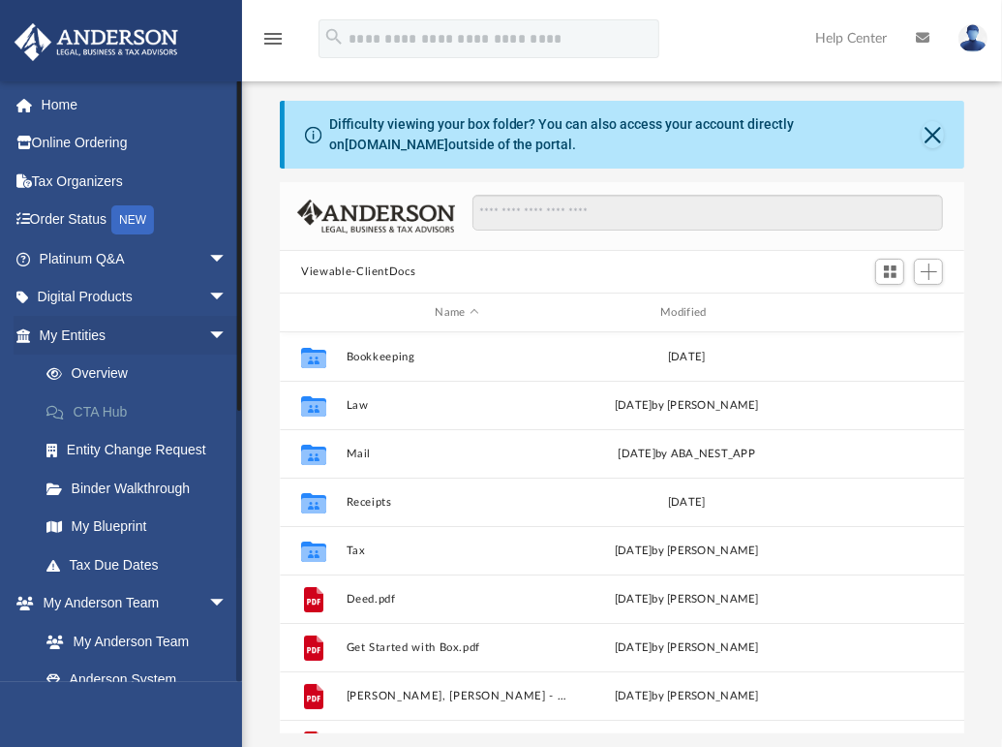
scroll to position [425, 669]
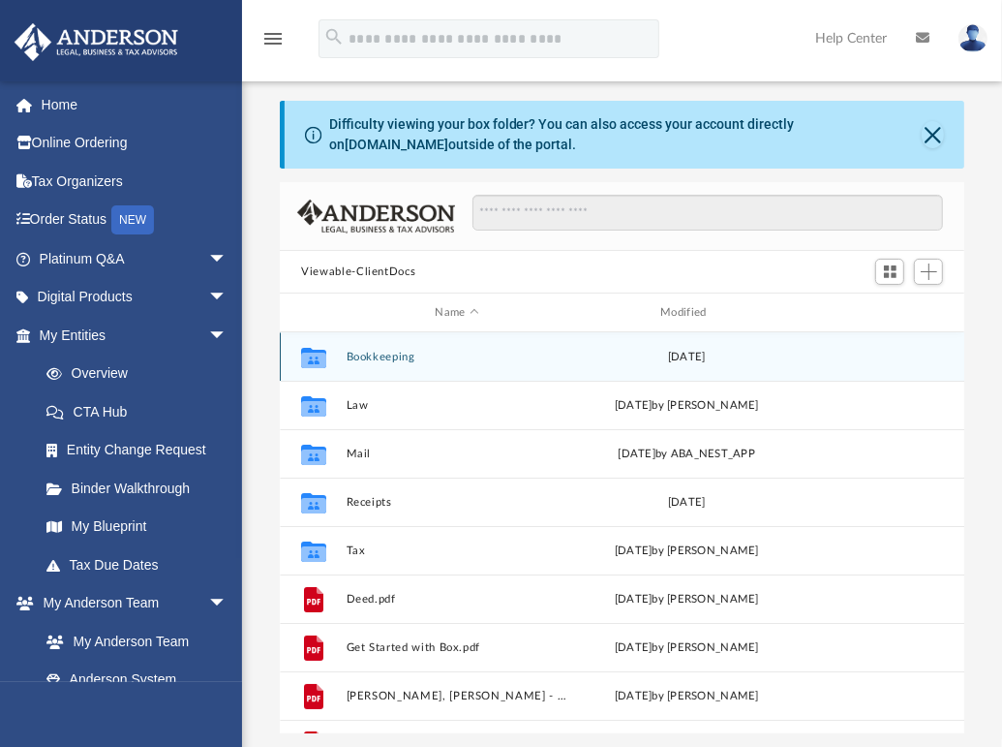
click at [378, 354] on button "Bookkeeping" at bounding box center [458, 357] width 222 height 13
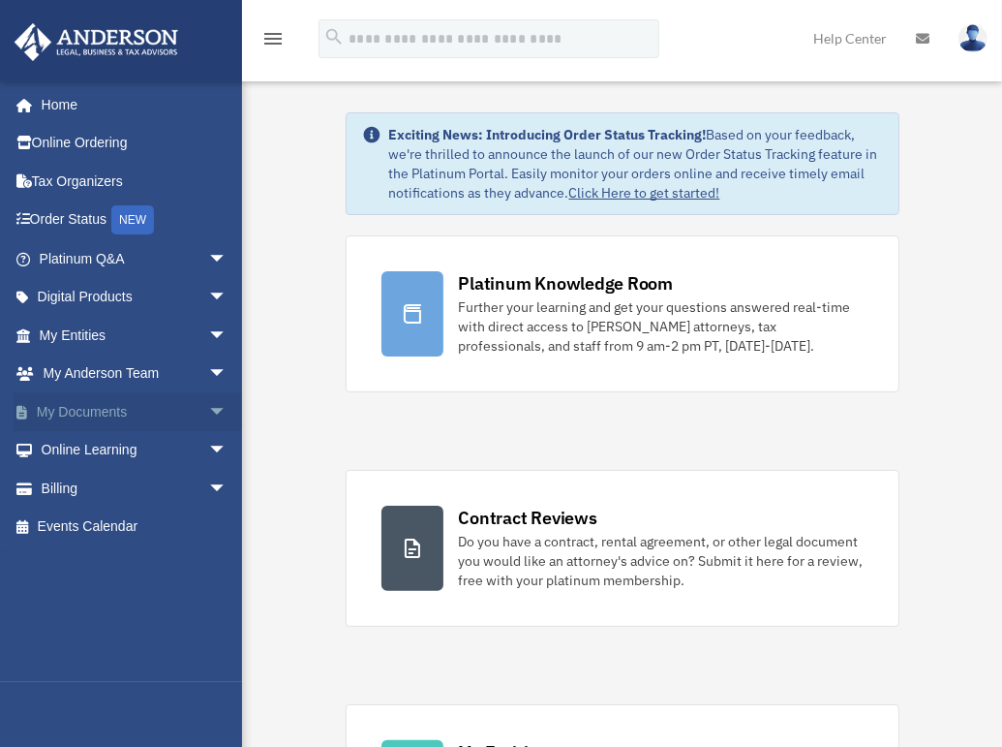
click at [95, 413] on link "My Documents arrow_drop_down" at bounding box center [135, 411] width 243 height 39
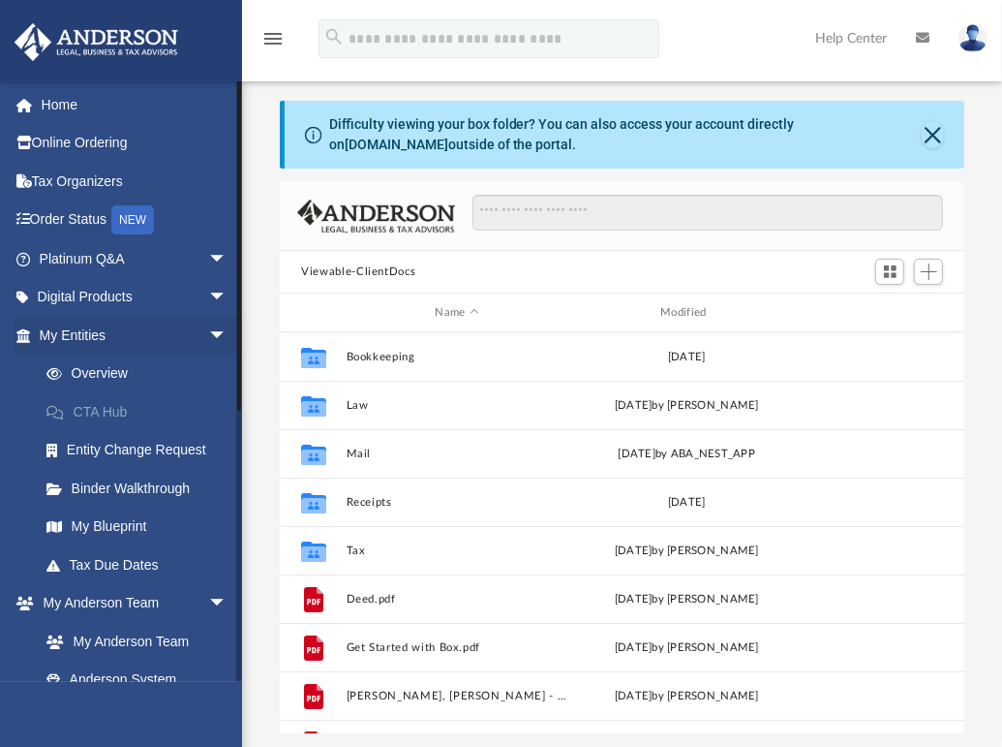
scroll to position [425, 669]
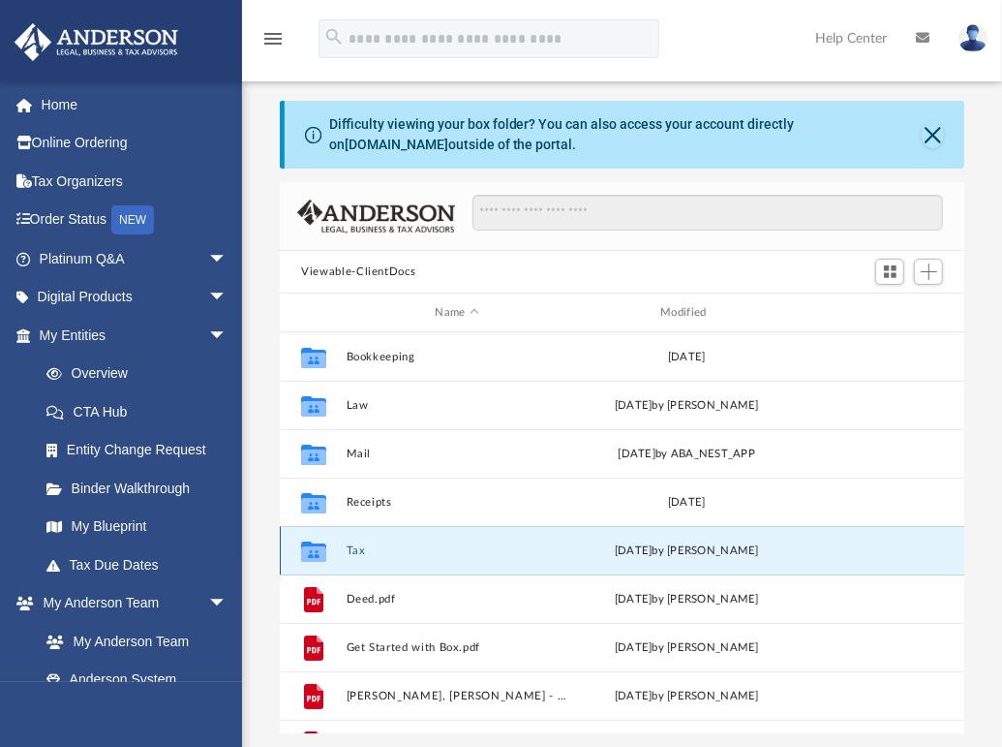
click at [373, 549] on button "Tax" at bounding box center [458, 550] width 222 height 13
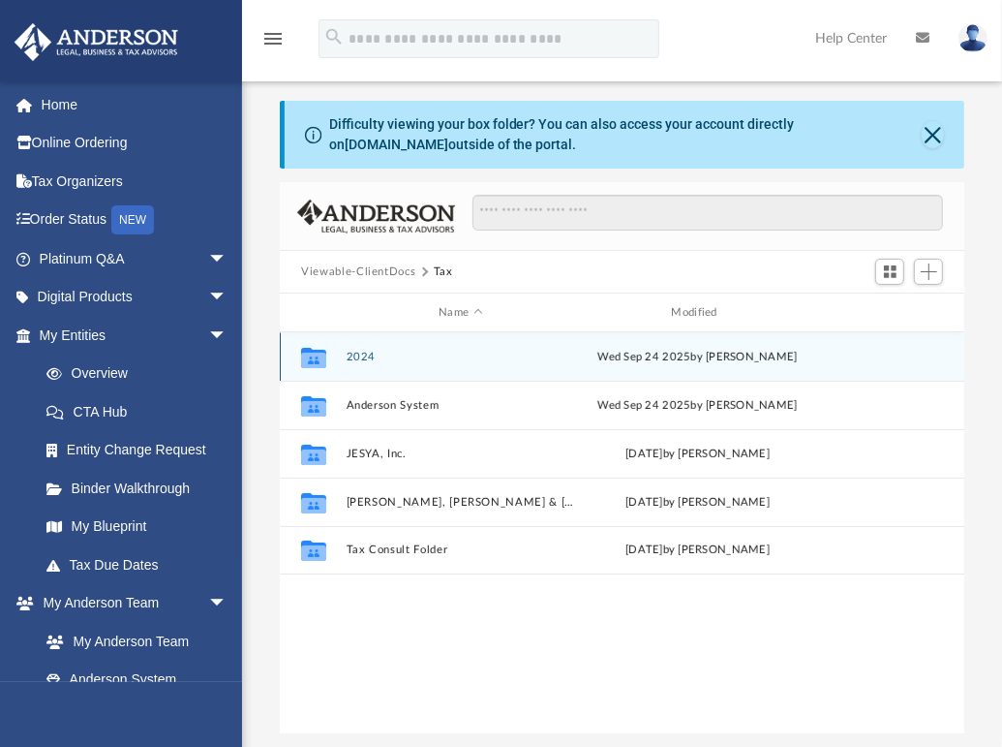
click at [363, 348] on div "Collaborated Folder 2024 [DATE] by [PERSON_NAME]" at bounding box center [622, 356] width 685 height 48
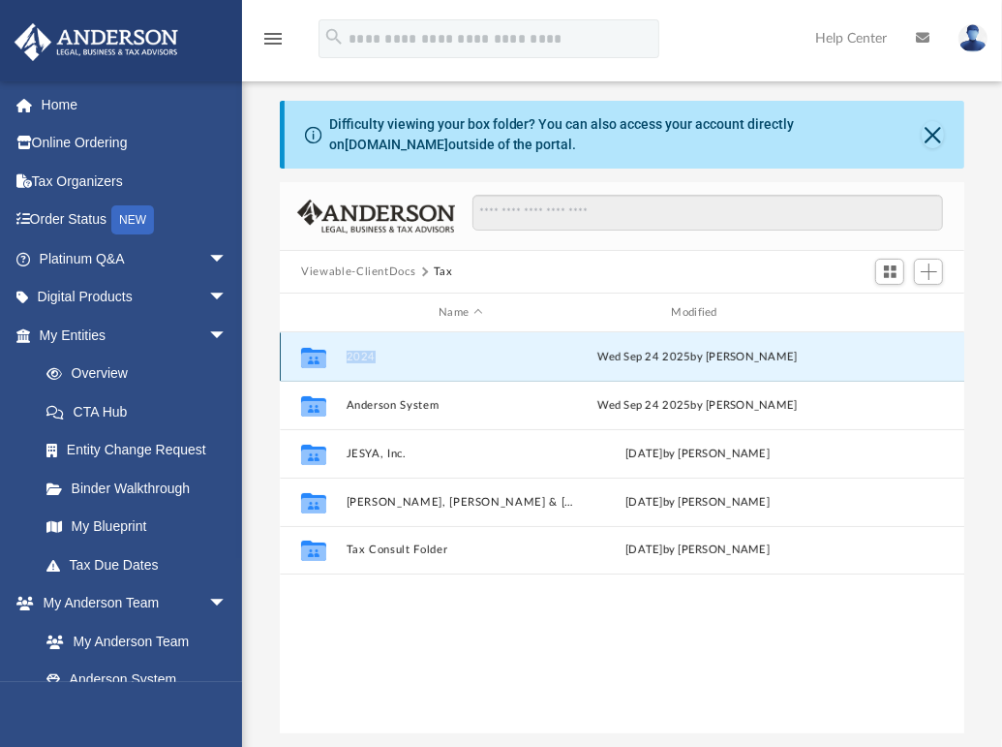
click at [363, 348] on div "Collaborated Folder 2024 [DATE] by [PERSON_NAME]" at bounding box center [622, 356] width 685 height 48
drag, startPoint x: 364, startPoint y: 348, endPoint x: 320, endPoint y: 356, distance: 45.4
click at [320, 356] on icon "grid" at bounding box center [313, 358] width 25 height 15
click at [321, 356] on icon "grid" at bounding box center [313, 358] width 25 height 15
click at [358, 357] on button "2024" at bounding box center [461, 357] width 229 height 13
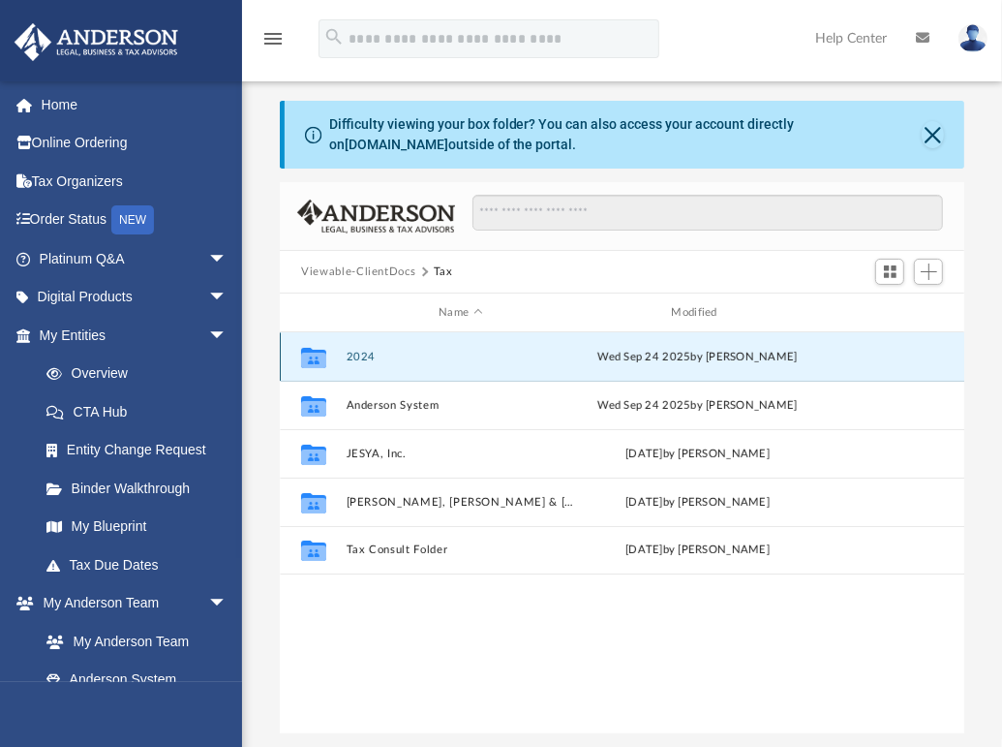
click at [358, 357] on button "2024" at bounding box center [461, 357] width 229 height 13
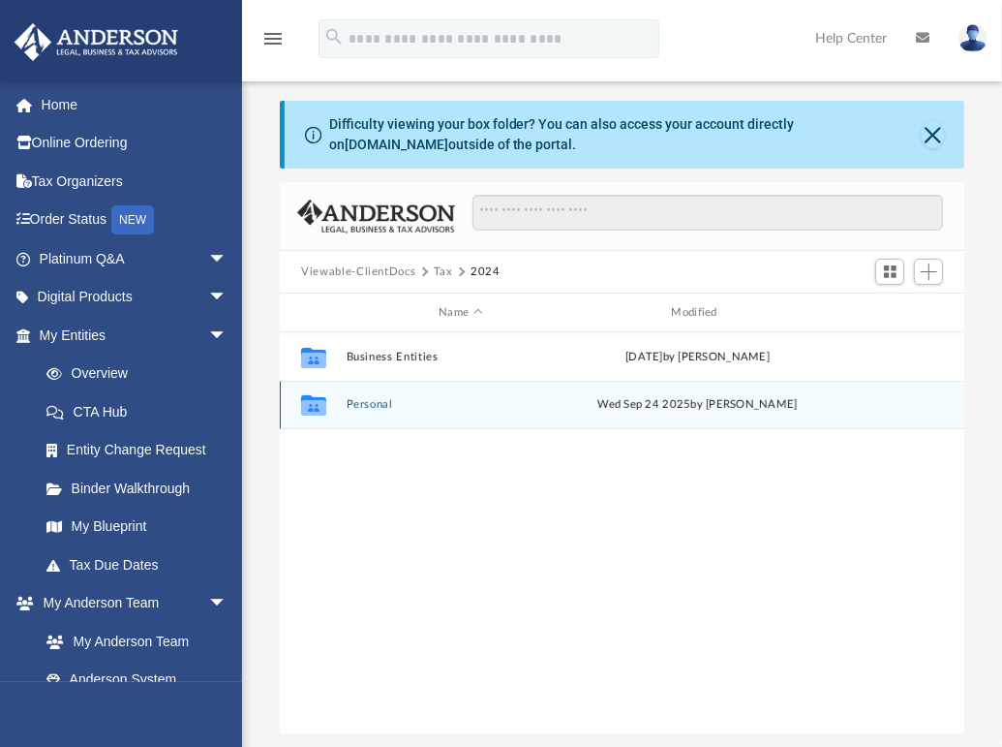
click at [366, 408] on button "Personal" at bounding box center [461, 404] width 229 height 13
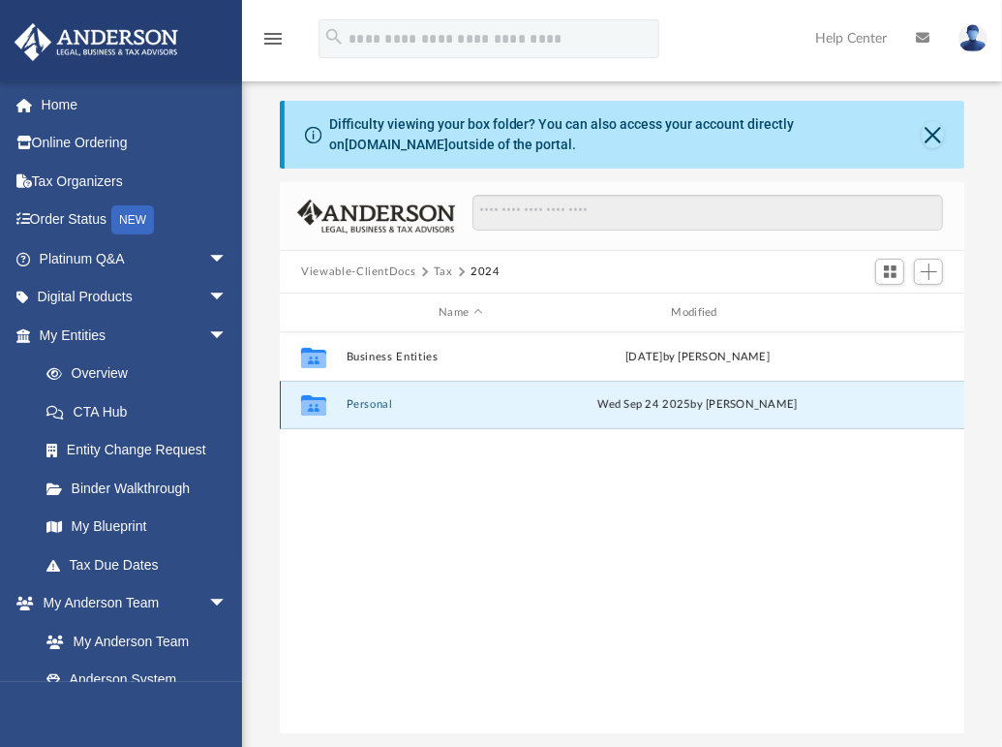
click at [366, 408] on button "Personal" at bounding box center [461, 404] width 229 height 13
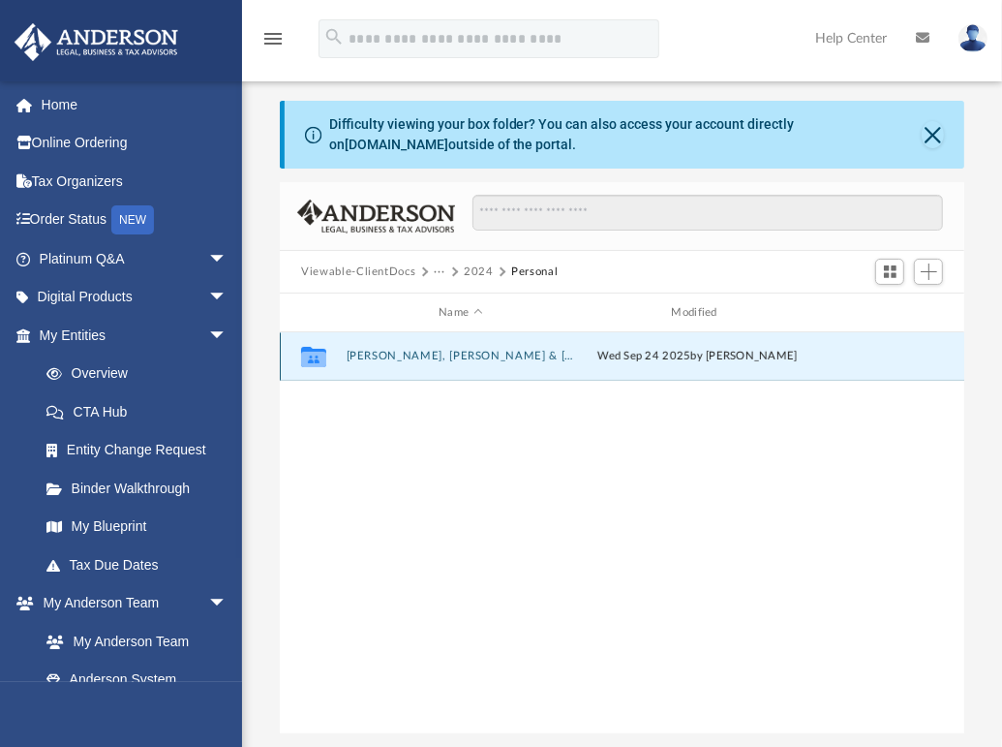
click at [380, 354] on button "[PERSON_NAME], [PERSON_NAME] & [PERSON_NAME]" at bounding box center [461, 356] width 229 height 13
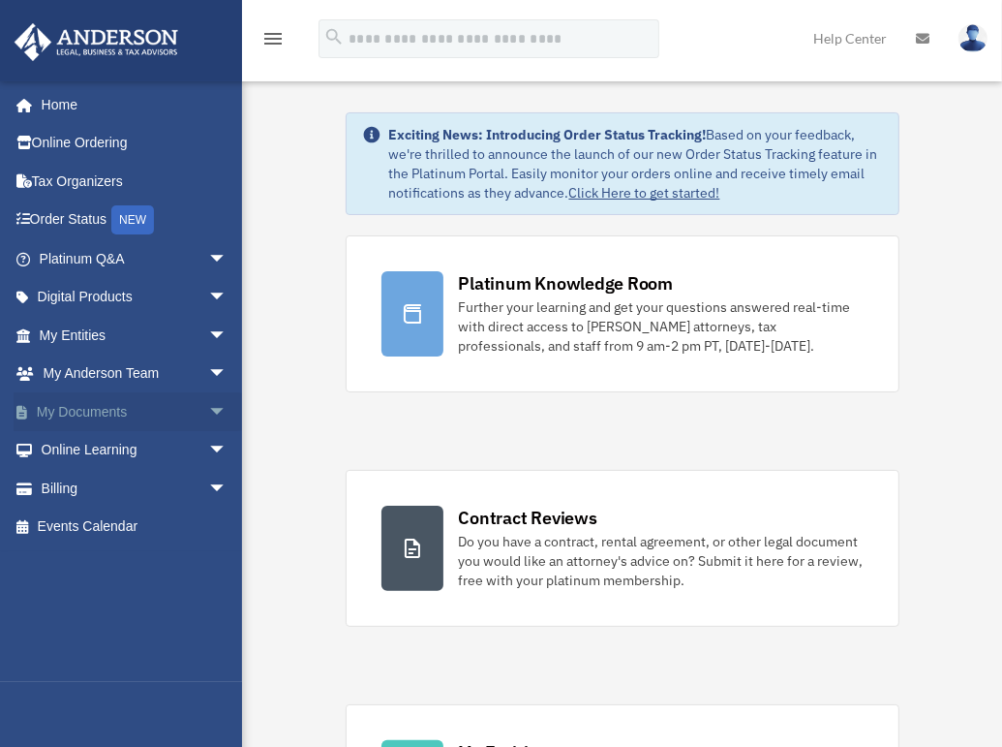
click at [91, 411] on link "My Documents arrow_drop_down" at bounding box center [135, 411] width 243 height 39
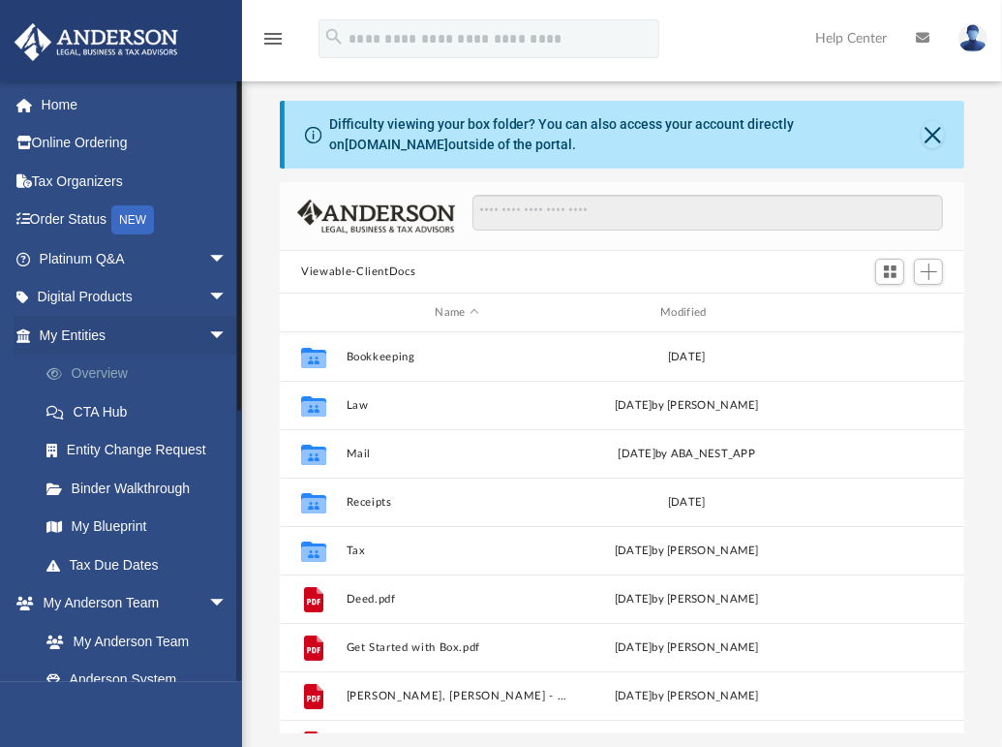
scroll to position [425, 669]
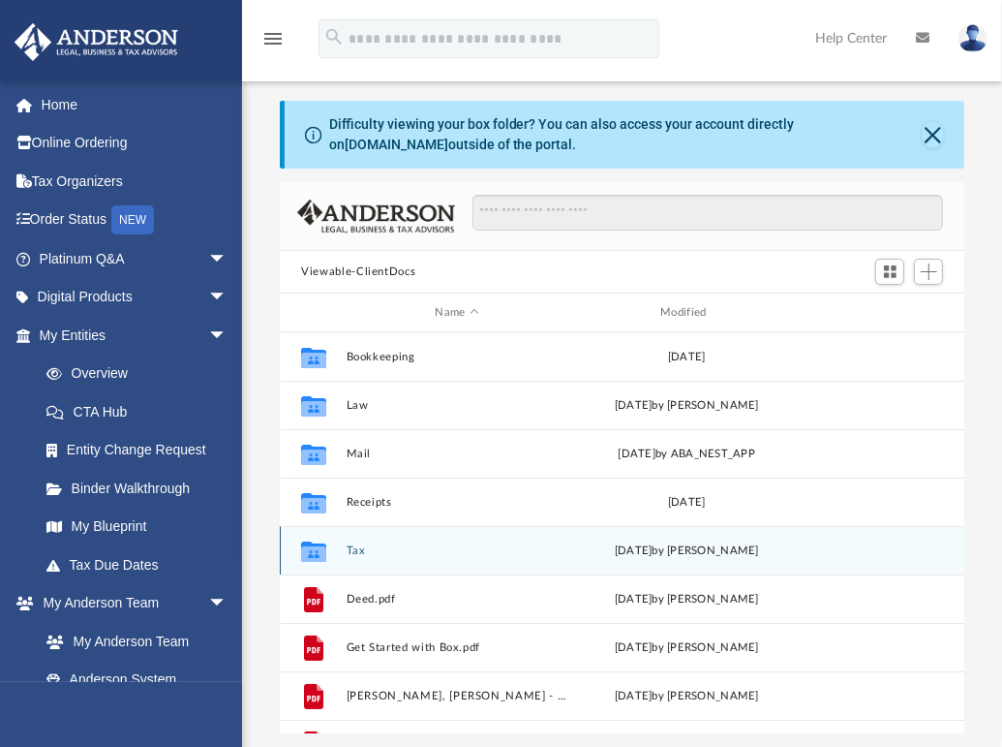
click at [347, 545] on button "Tax" at bounding box center [458, 550] width 222 height 13
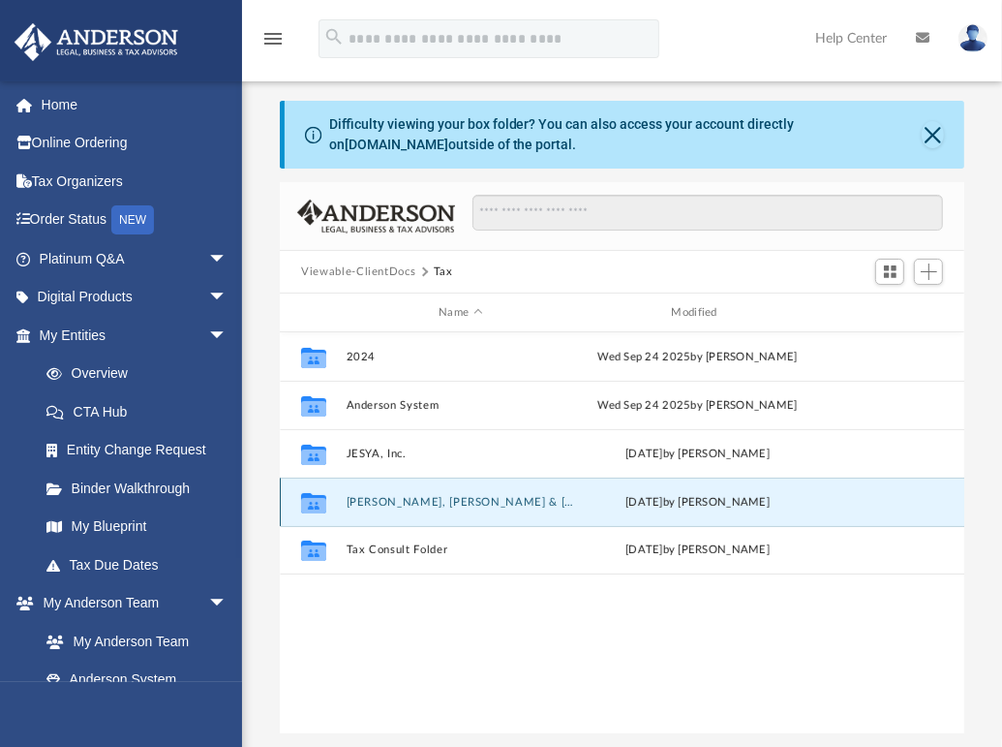
click at [415, 496] on button "[PERSON_NAME], [PERSON_NAME] & [PERSON_NAME]" at bounding box center [461, 502] width 229 height 13
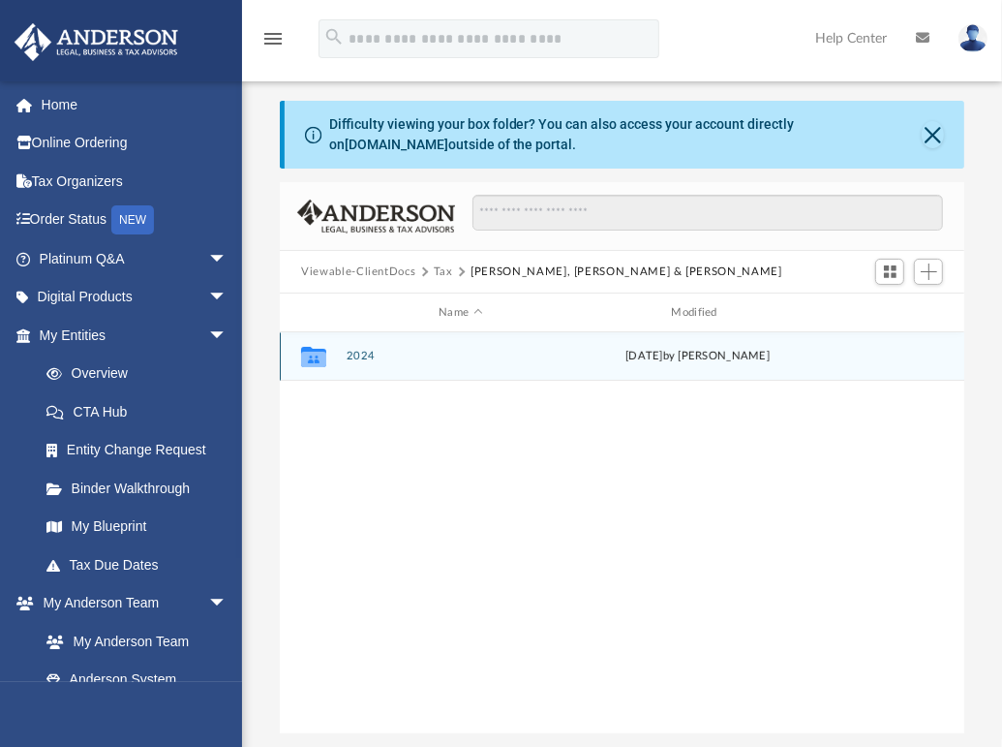
click at [352, 354] on button "2024" at bounding box center [461, 356] width 229 height 13
click at [369, 354] on button "Digital Tax Organizer" at bounding box center [461, 356] width 229 height 13
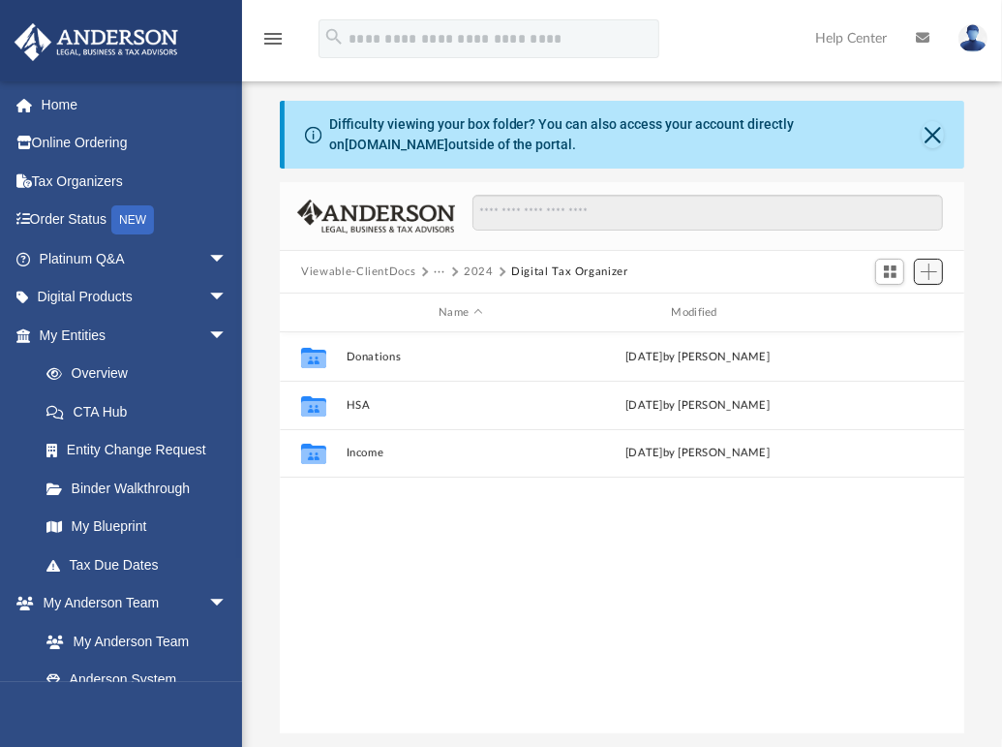
click at [929, 279] on span "Add" at bounding box center [929, 271] width 16 height 16
click at [888, 341] on li "New Folder" at bounding box center [902, 340] width 62 height 20
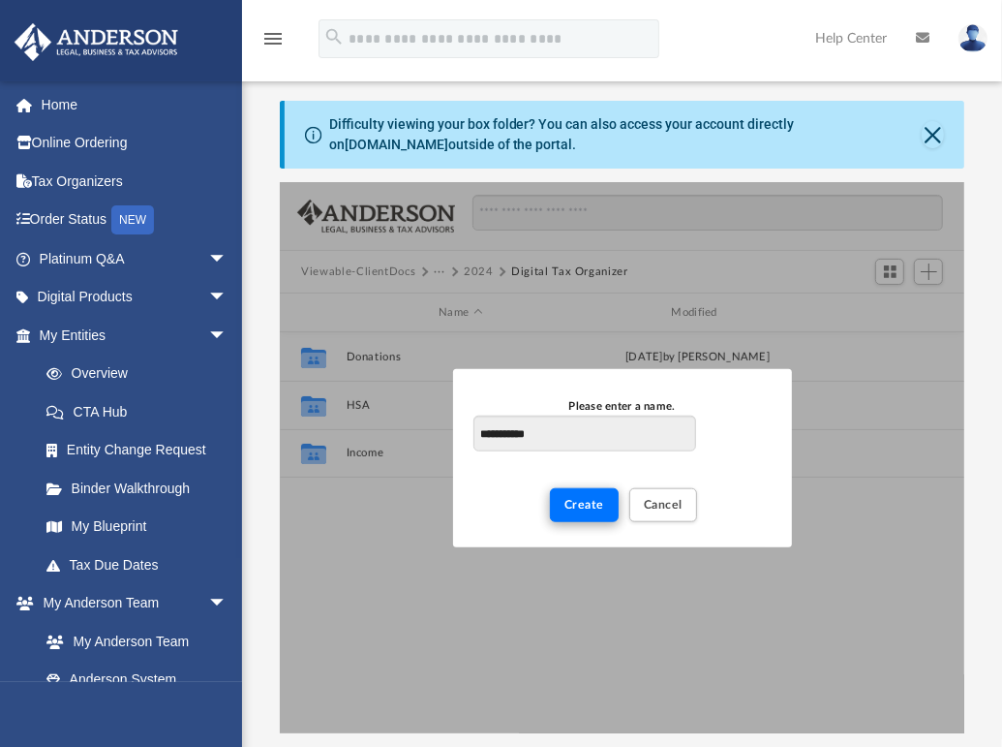
type input "**********"
click at [579, 496] on button "Create" at bounding box center [584, 504] width 69 height 34
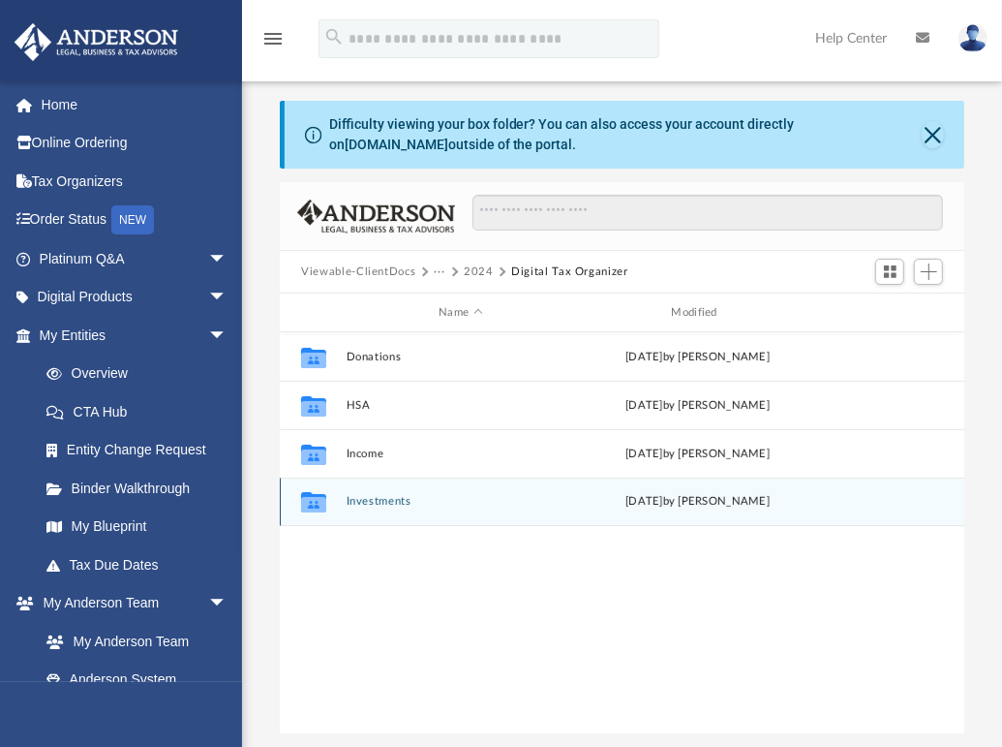
click at [393, 503] on button "Investments" at bounding box center [461, 501] width 229 height 13
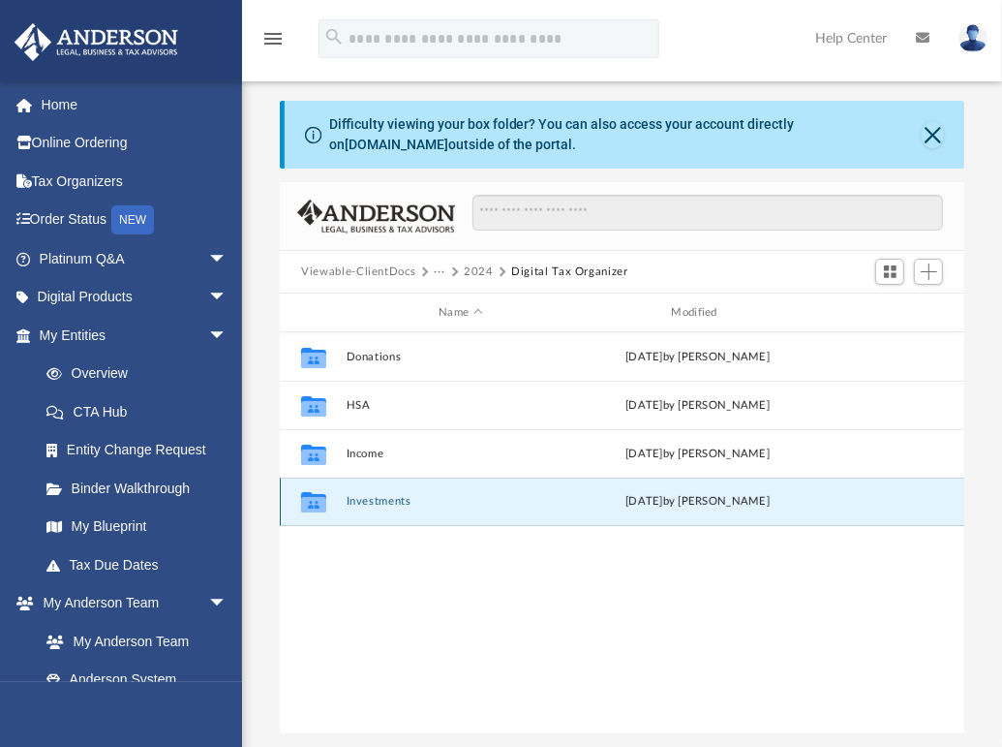
click at [393, 503] on button "Investments" at bounding box center [461, 501] width 229 height 13
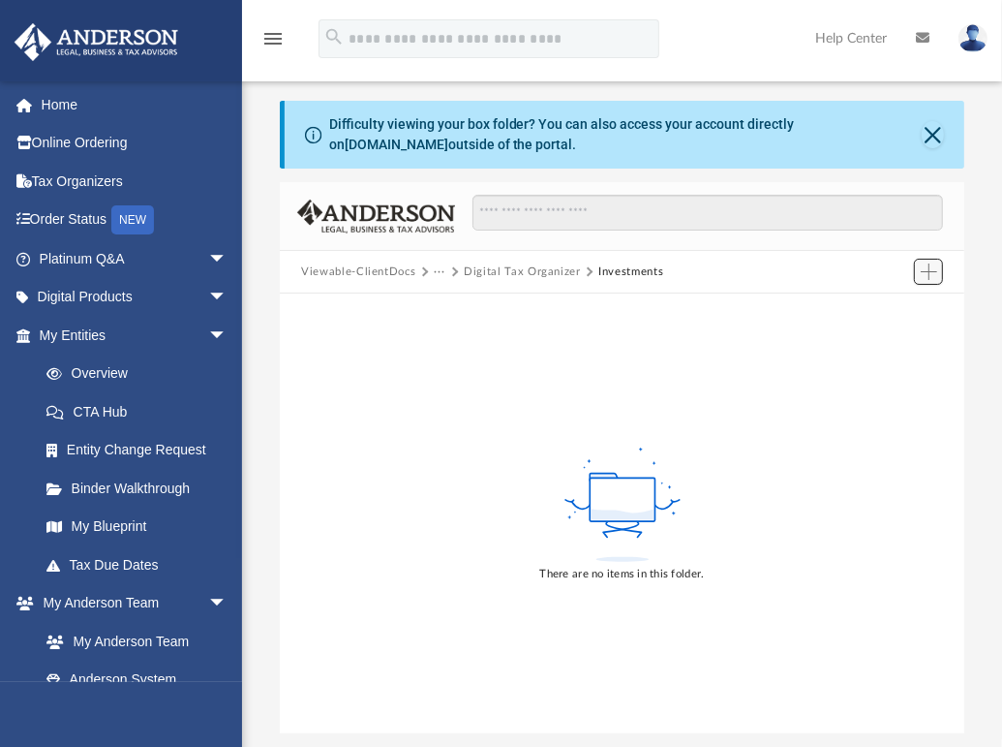
click at [927, 274] on span "Add" at bounding box center [929, 271] width 16 height 16
click at [894, 305] on li "Upload" at bounding box center [902, 310] width 62 height 20
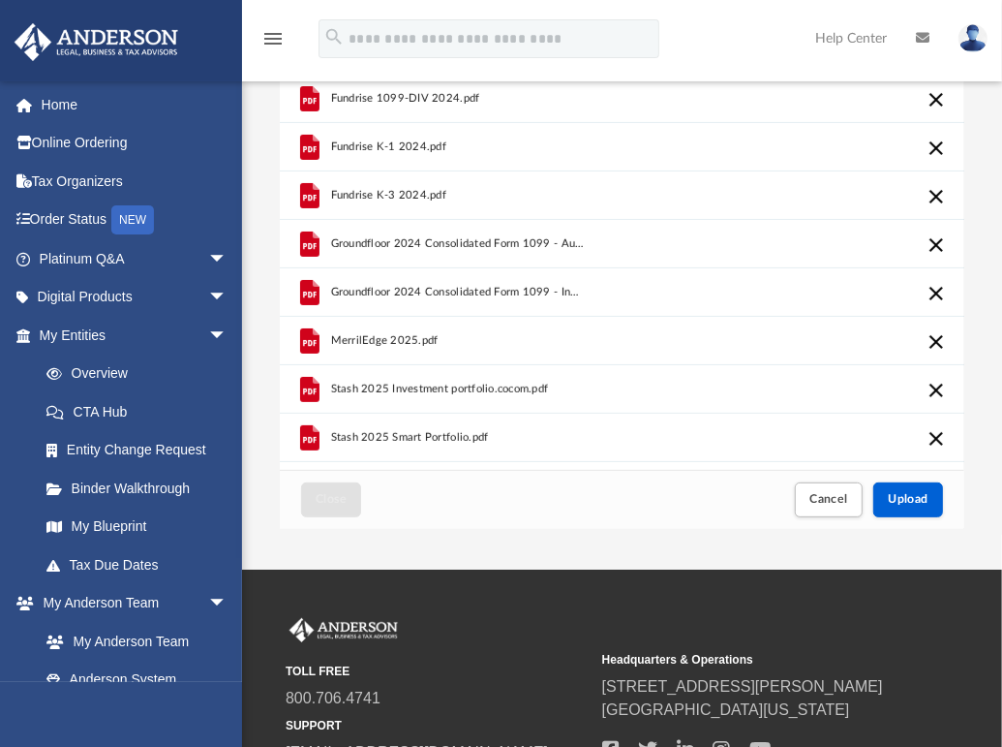
scroll to position [207, 0]
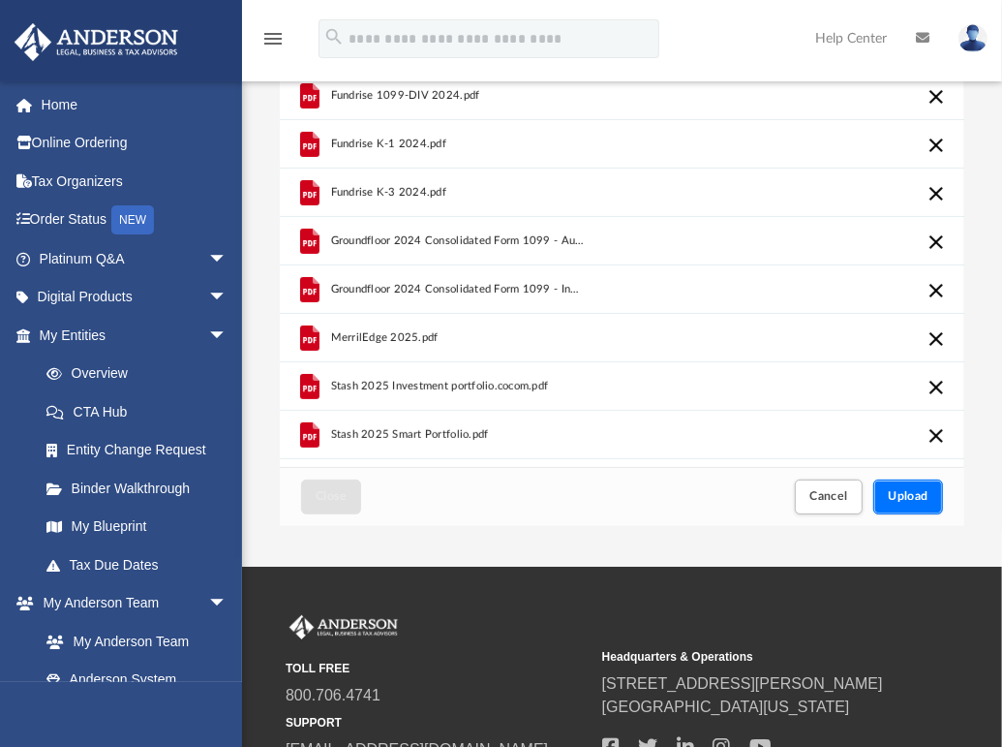
click at [914, 493] on span "Upload" at bounding box center [908, 496] width 41 height 12
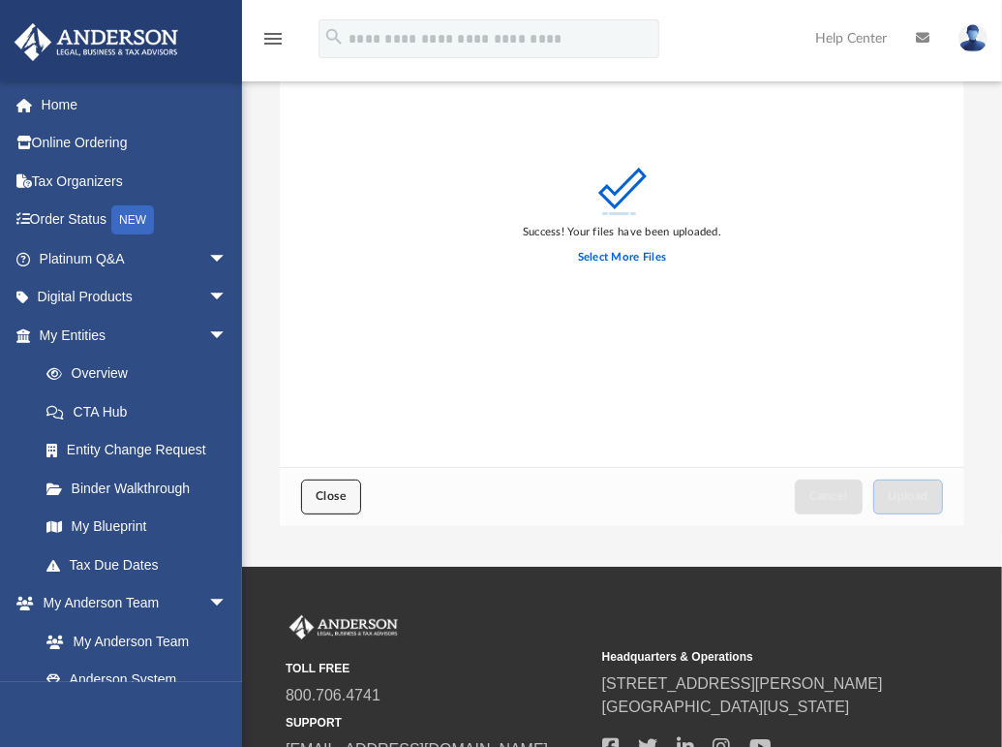
click at [339, 496] on span "Close" at bounding box center [331, 496] width 31 height 12
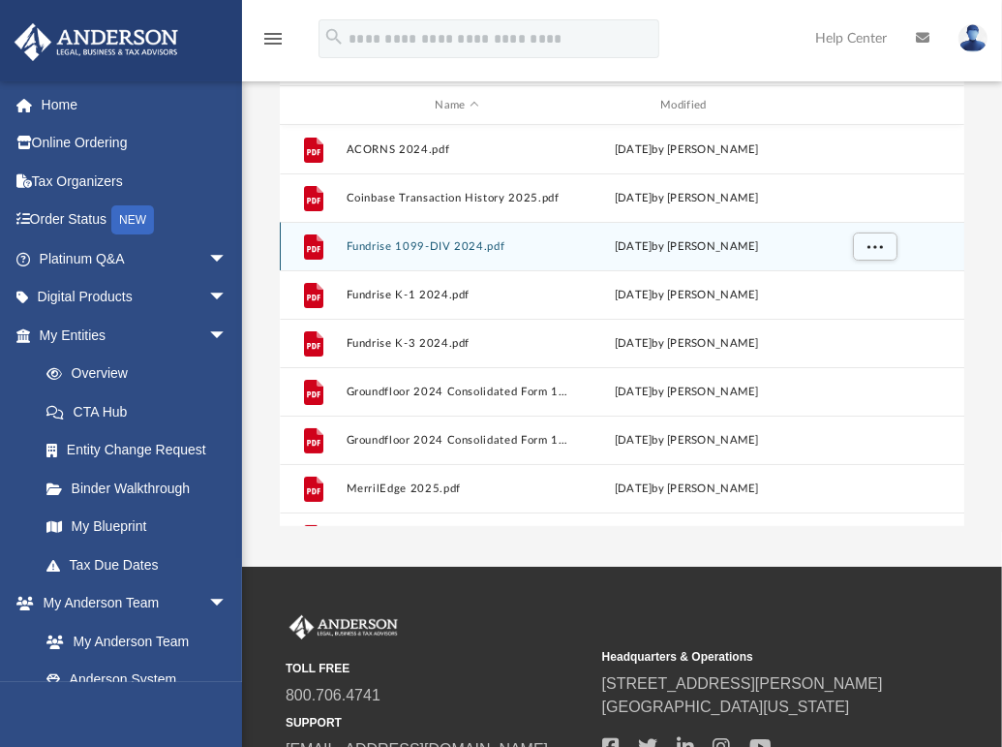
scroll to position [0, 0]
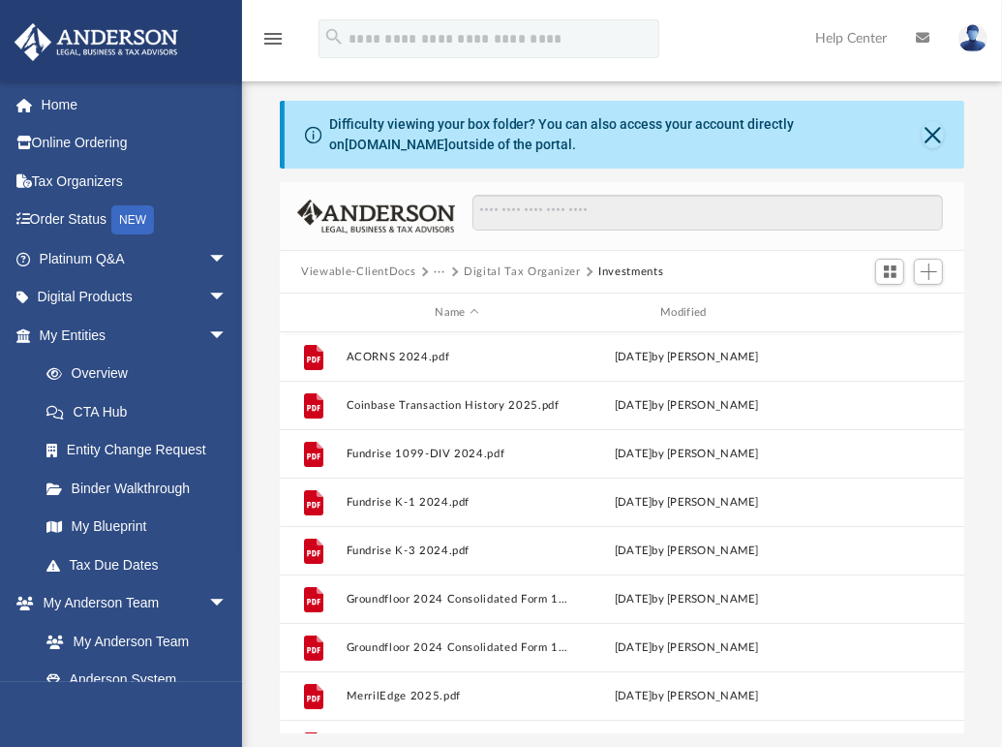
click at [523, 272] on button "Digital Tax Organizer" at bounding box center [522, 271] width 117 height 17
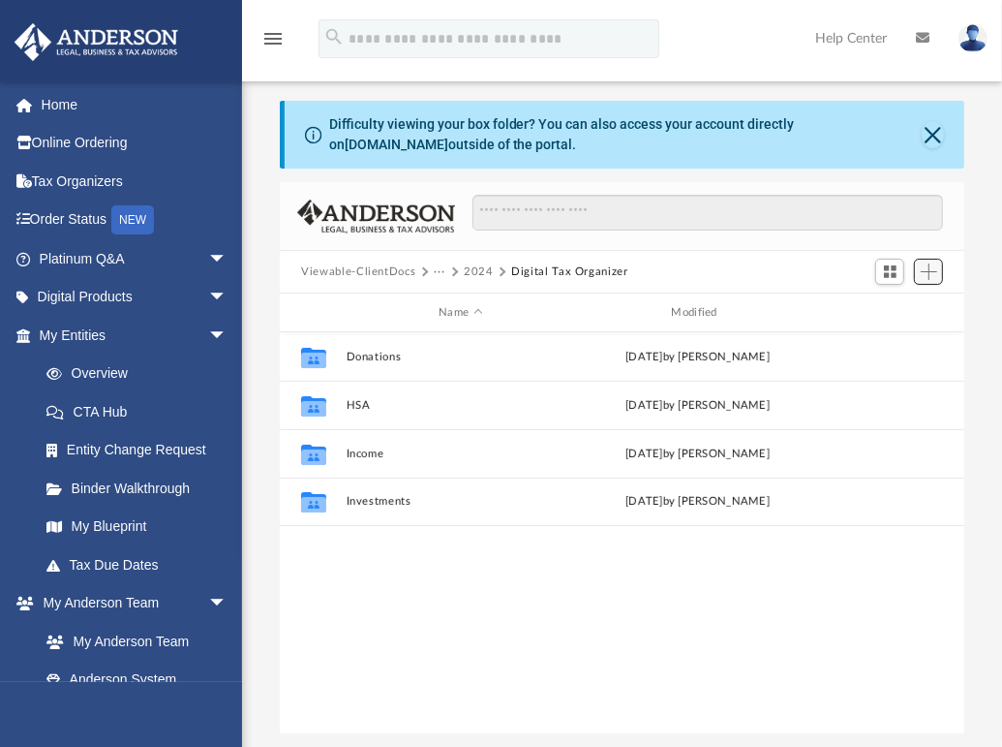
click at [931, 265] on span "Add" at bounding box center [929, 271] width 16 height 16
click at [901, 341] on li "New Folder" at bounding box center [902, 340] width 62 height 20
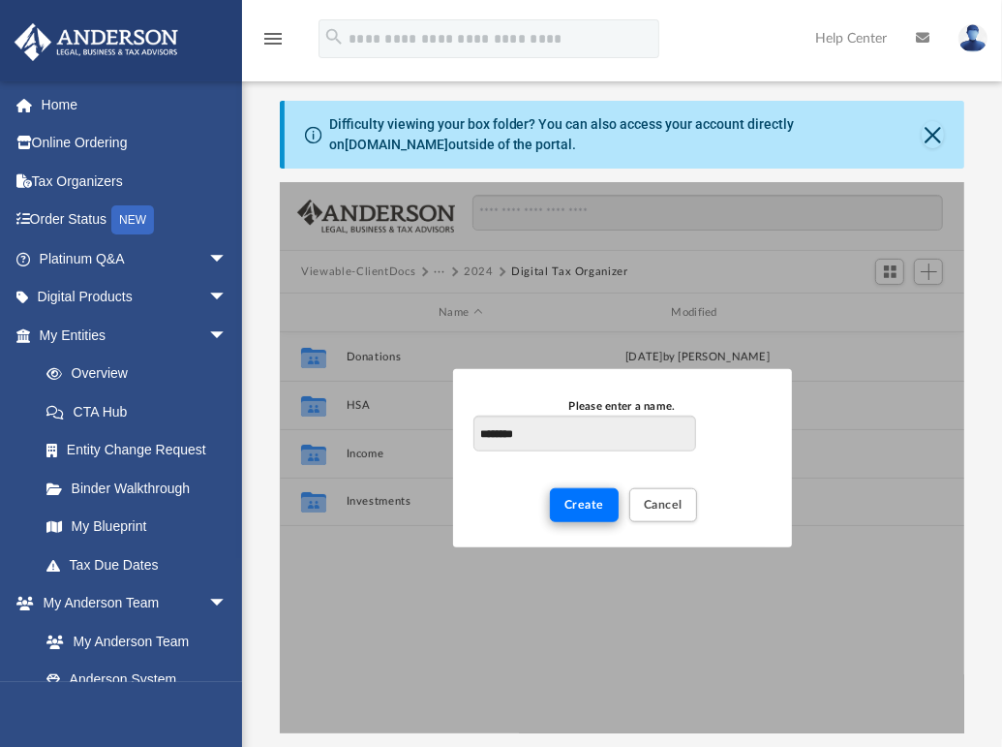
type input "********"
click at [569, 508] on span "Create" at bounding box center [585, 504] width 40 height 12
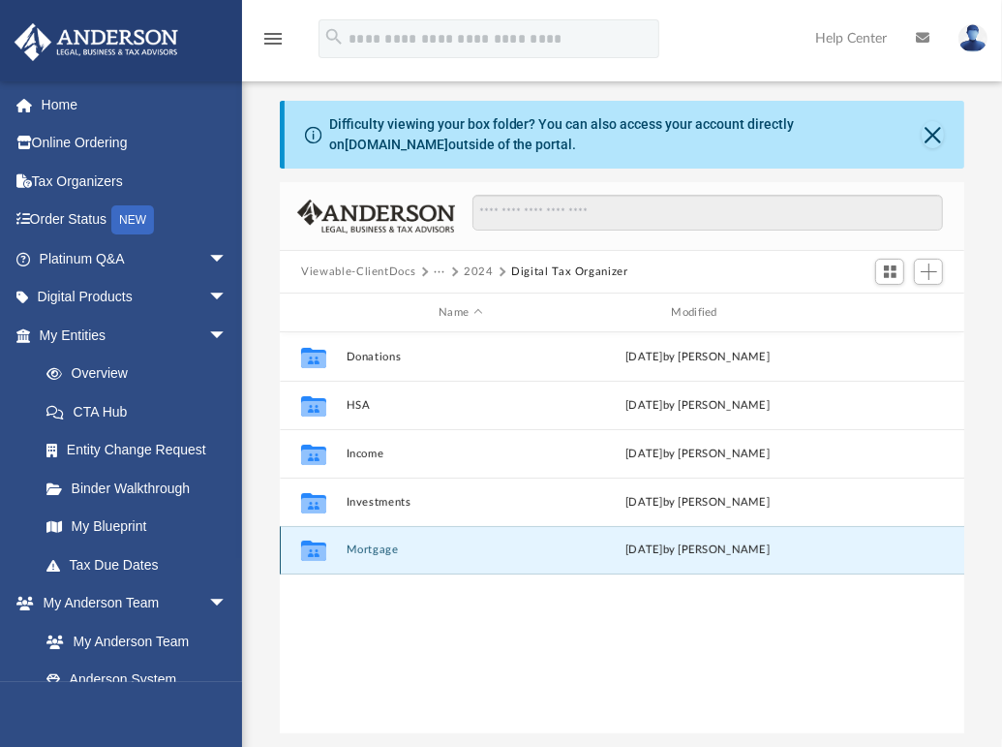
click at [388, 546] on button "Mortgage" at bounding box center [461, 549] width 229 height 13
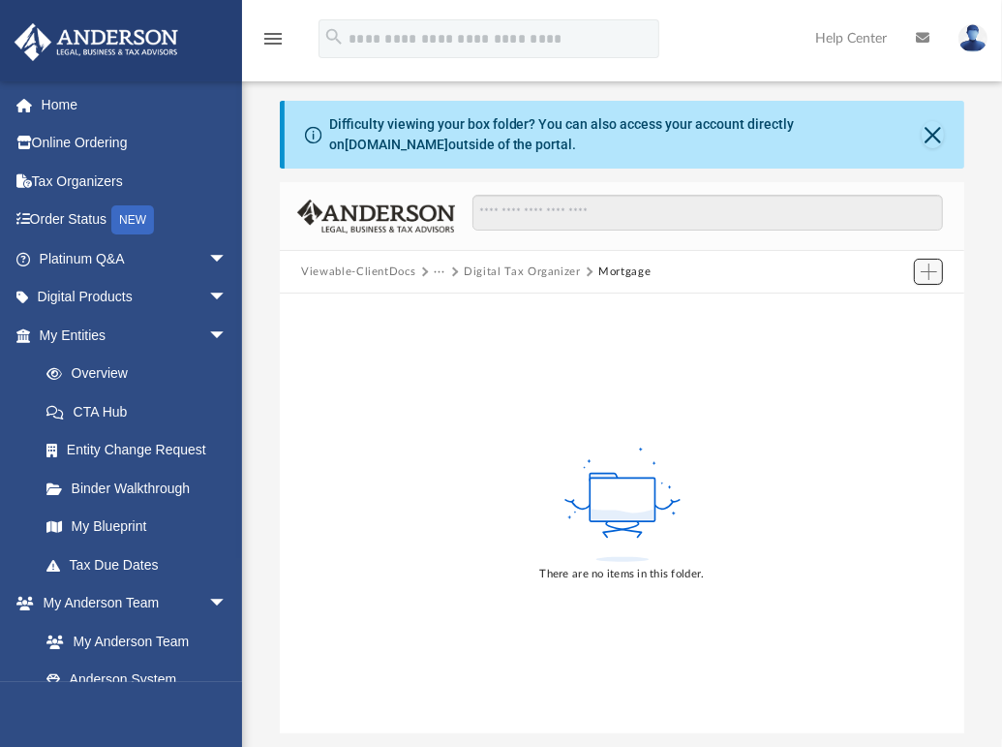
click at [932, 277] on span "Add" at bounding box center [929, 271] width 16 height 16
click at [904, 303] on li "Upload" at bounding box center [902, 310] width 62 height 20
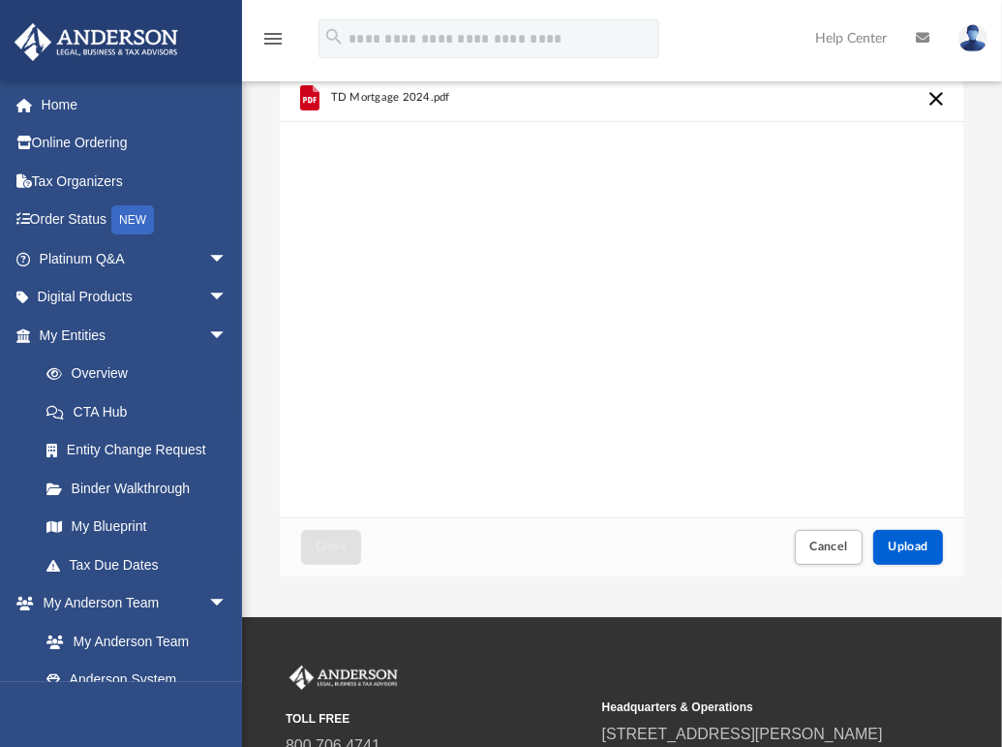
scroll to position [160, 0]
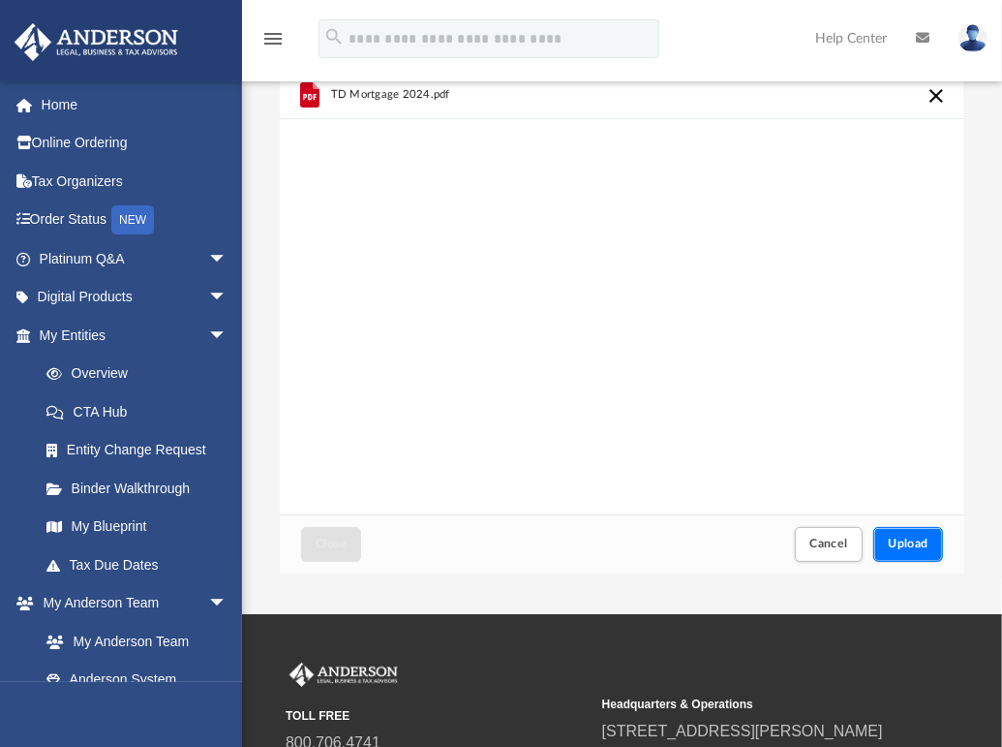
click at [932, 539] on button "Upload" at bounding box center [908, 544] width 70 height 34
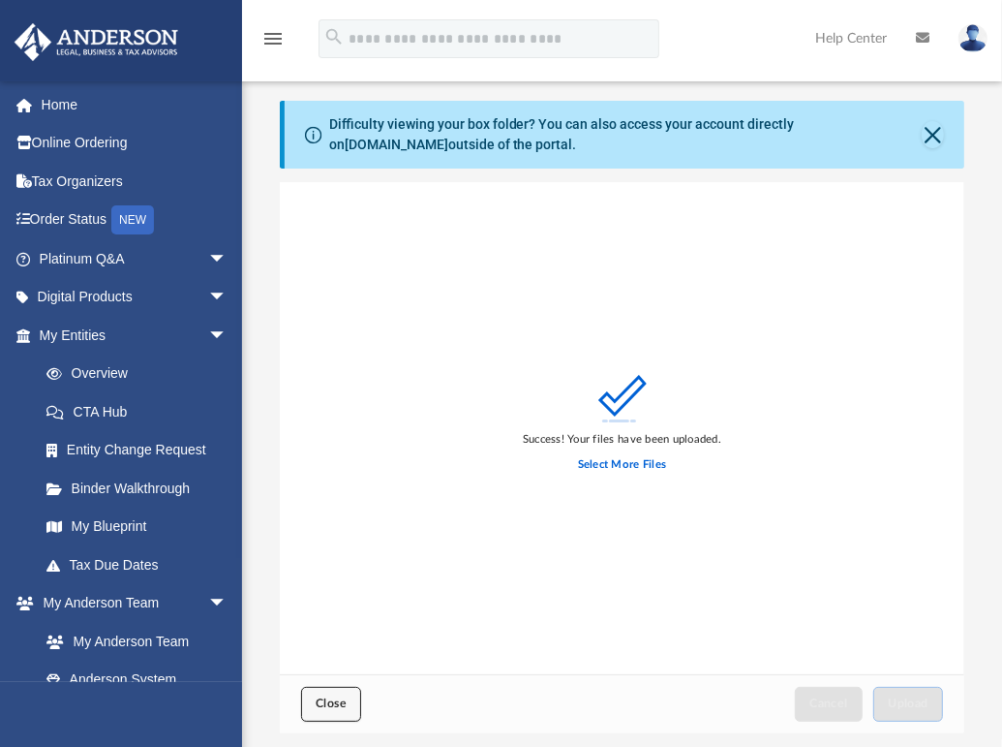
click at [309, 701] on button "Close" at bounding box center [331, 704] width 60 height 34
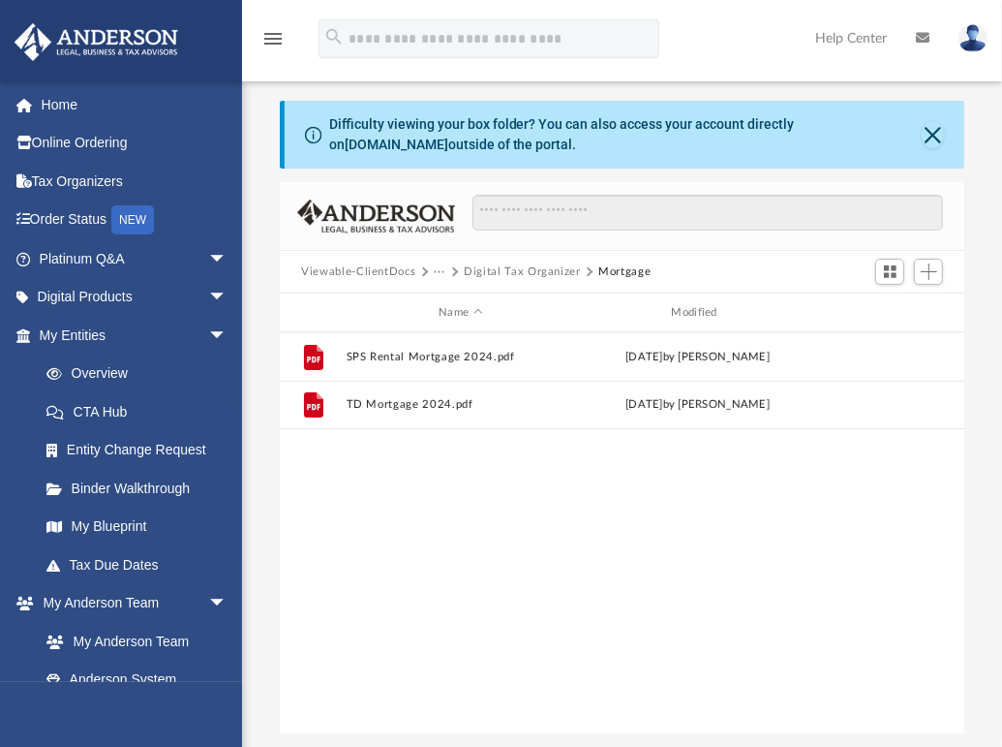
click at [333, 706] on div "File SPS Rental Mortgage 2024.pdf today by Sung Yun Lee File TD Mortgage 2024.p…" at bounding box center [622, 533] width 685 height 402
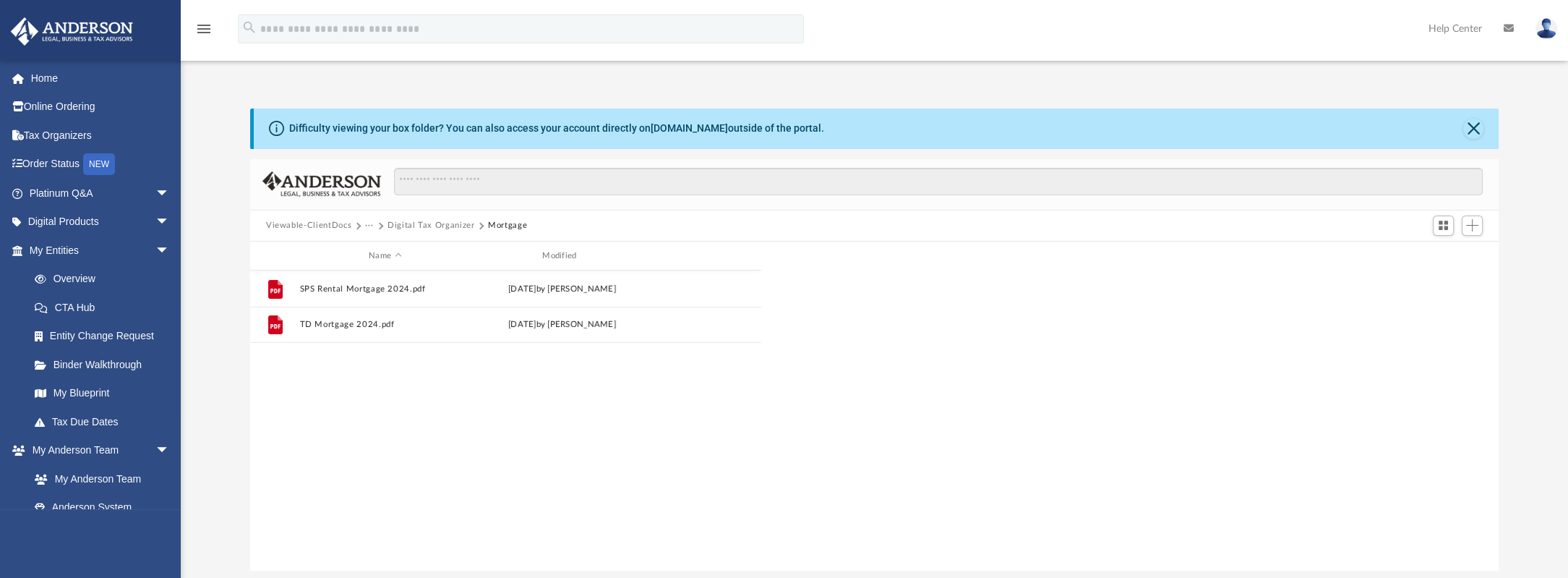
scroll to position [317, 1237]
click at [759, 224] on span "Add" at bounding box center [1472, 225] width 12 height 12
click at [759, 252] on li "Upload" at bounding box center [1452, 254] width 46 height 15
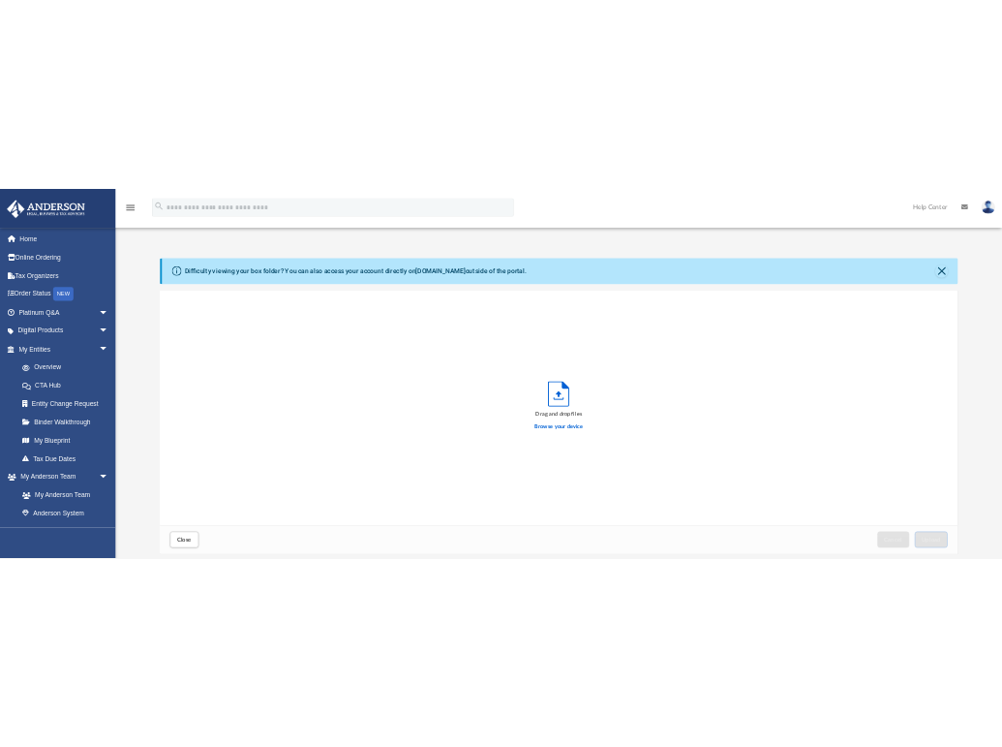
scroll to position [475, 669]
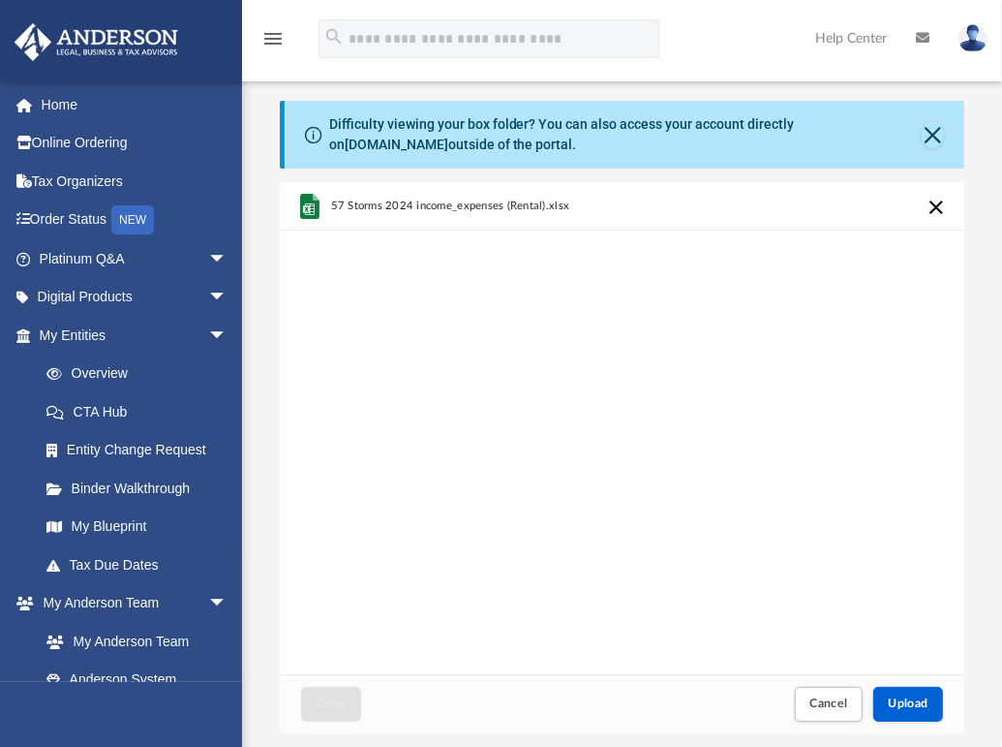
drag, startPoint x: 656, startPoint y: 637, endPoint x: 693, endPoint y: 638, distance: 37.8
click at [659, 637] on div "57 Storms 2024 income_expenses (Rental).xlsx" at bounding box center [622, 427] width 685 height 491
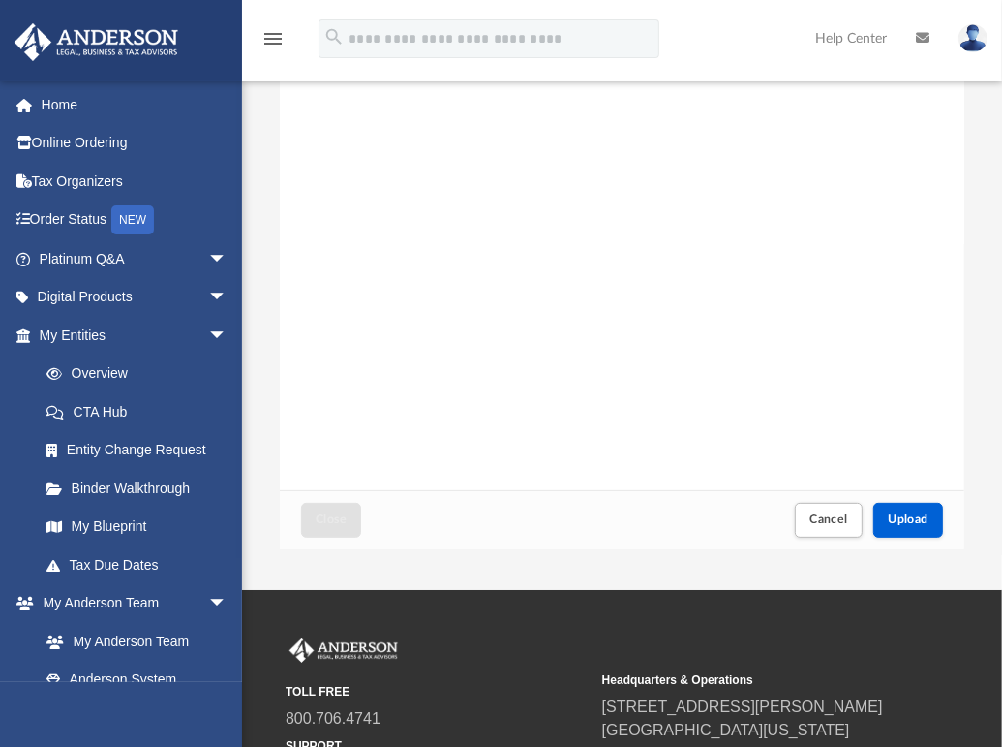
scroll to position [187, 0]
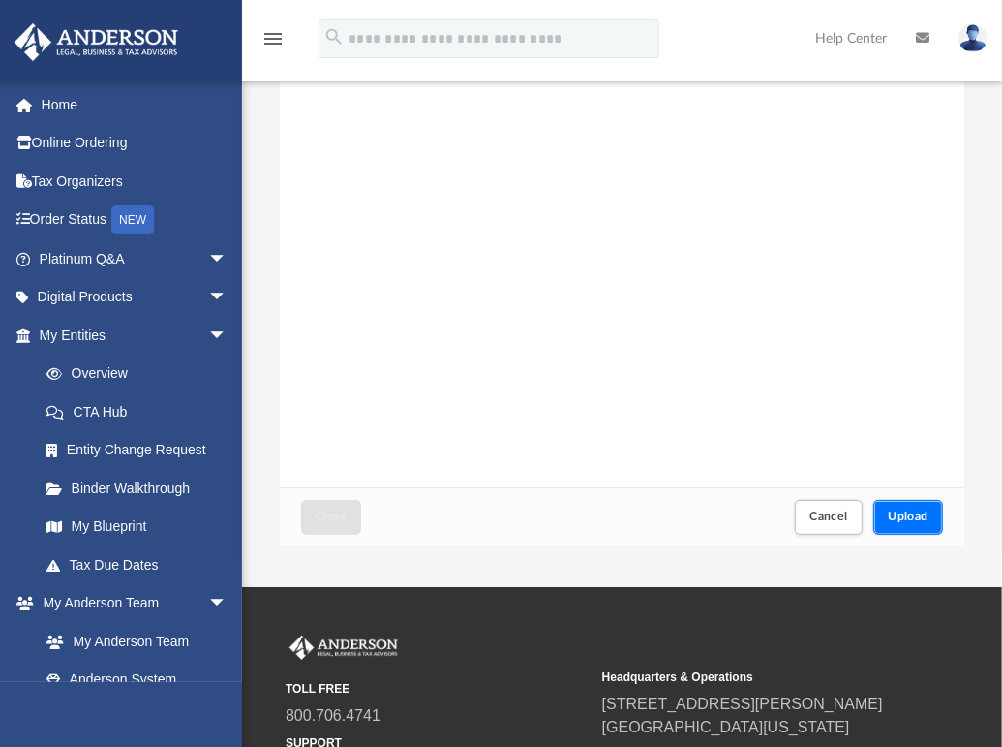
click at [904, 527] on button "Upload" at bounding box center [908, 517] width 70 height 34
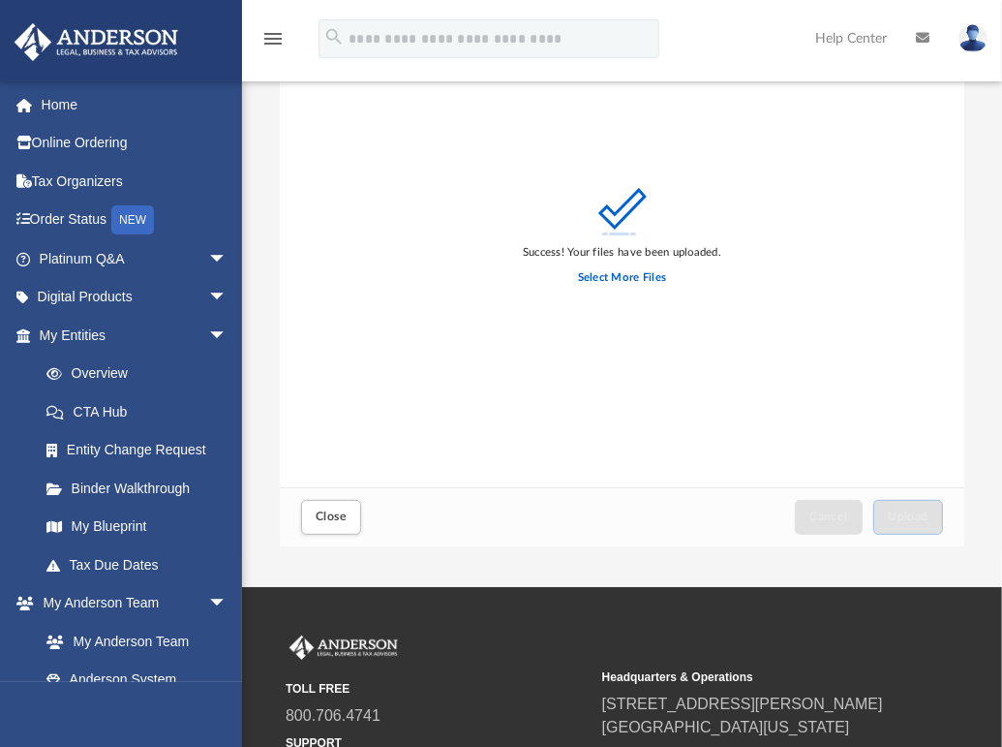
scroll to position [0, 0]
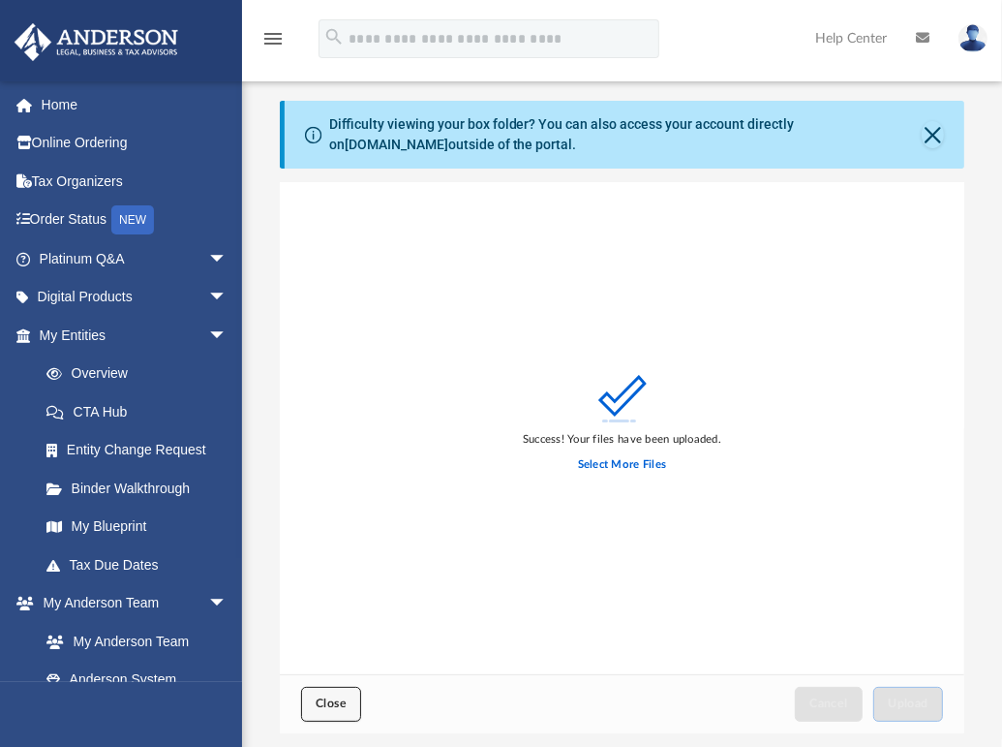
click at [345, 697] on span "Close" at bounding box center [331, 703] width 31 height 12
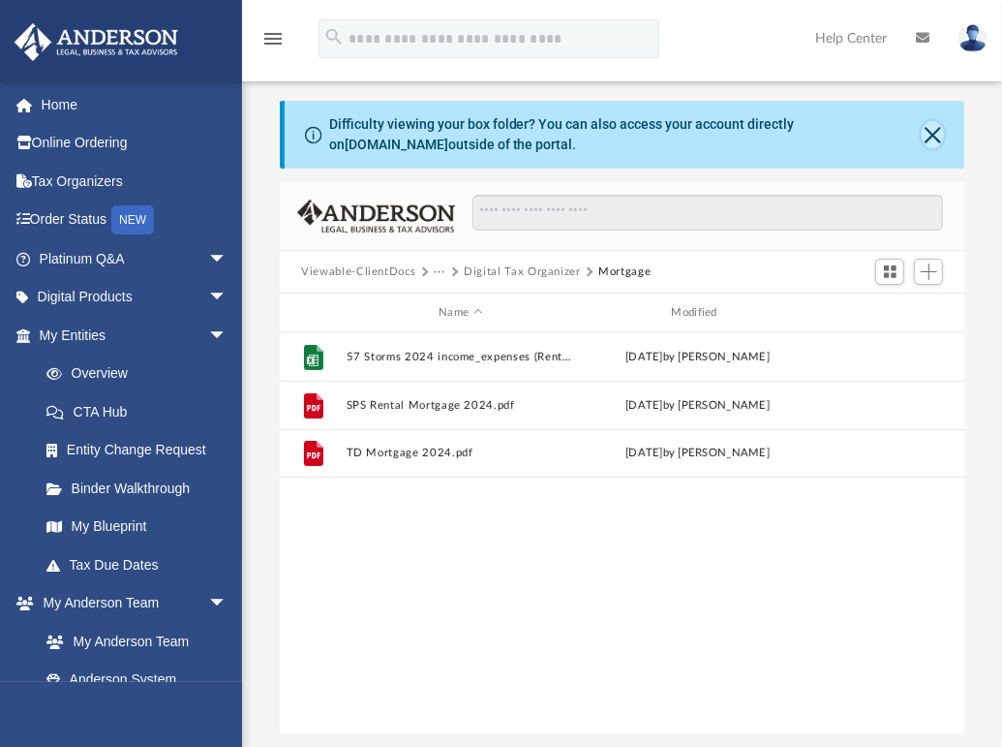
click at [932, 140] on button "Close" at bounding box center [933, 134] width 22 height 27
